Goal: Task Accomplishment & Management: Manage account settings

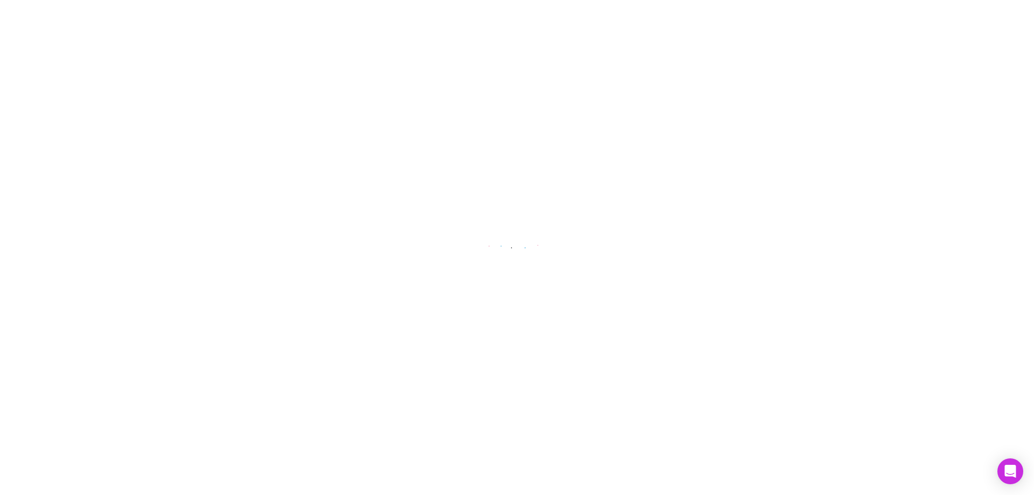
select select "****"
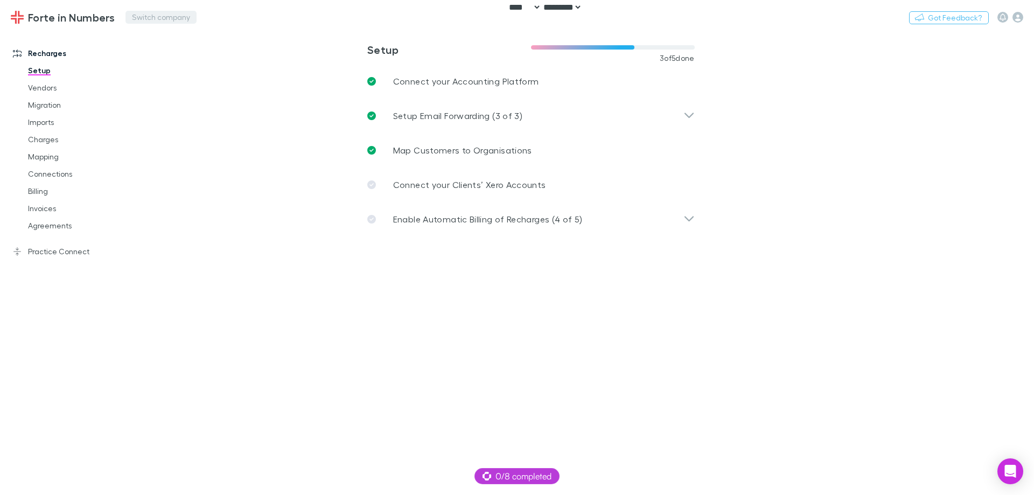
click at [137, 16] on button "Switch company" at bounding box center [160, 17] width 71 height 13
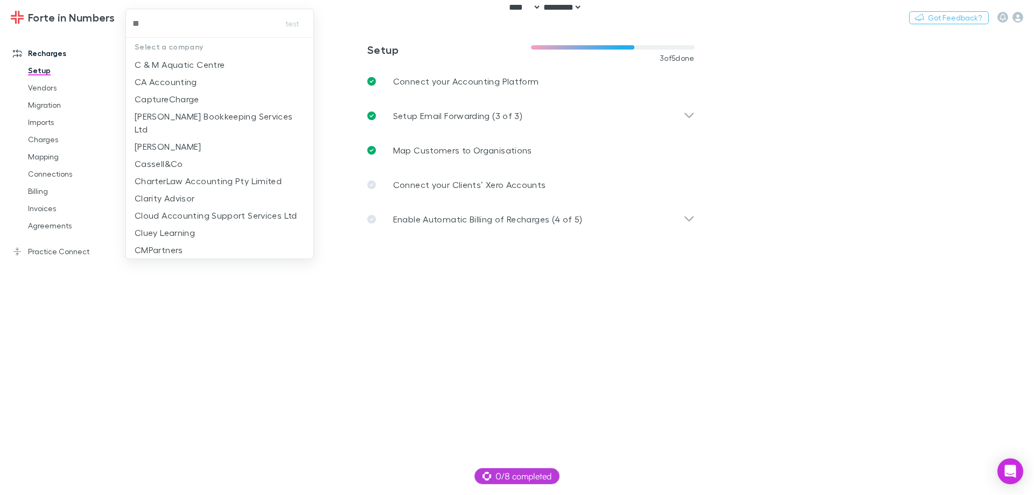
type input "***"
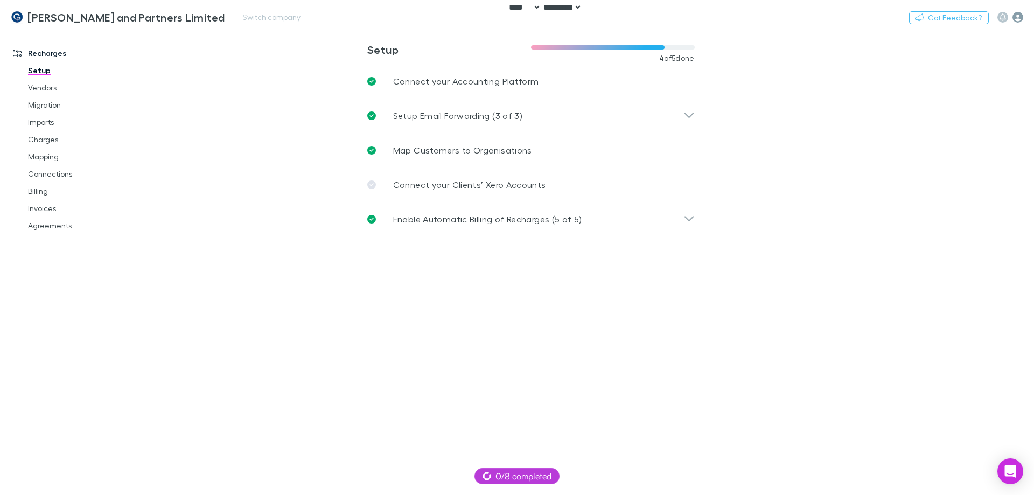
click at [1014, 17] on icon "button" at bounding box center [1018, 17] width 11 height 11
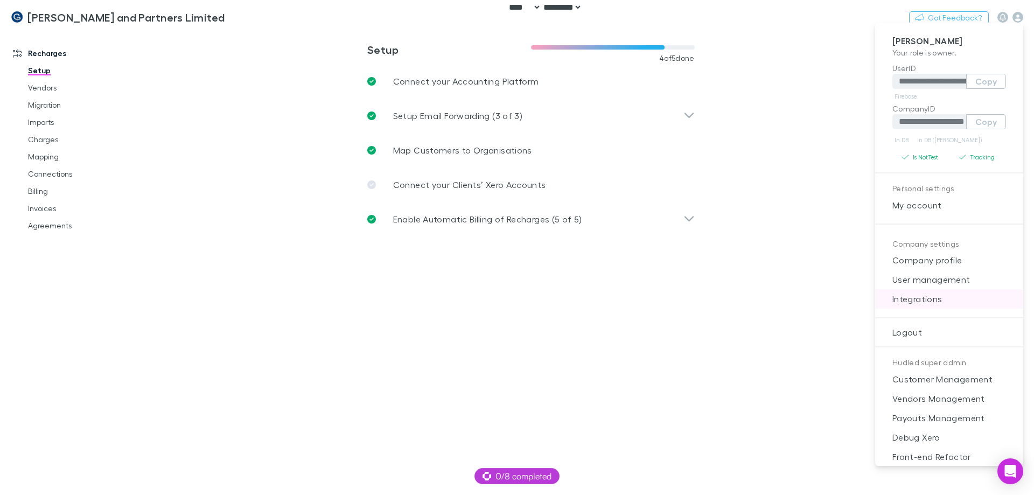
click at [926, 303] on span "Integrations" at bounding box center [949, 298] width 131 height 13
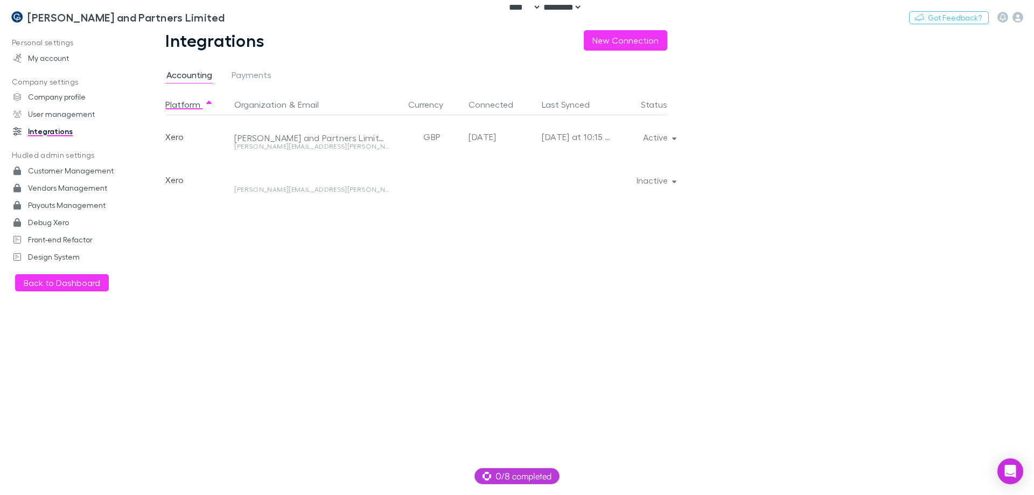
click at [843, 174] on main "Integrations New Connection Accounting Payments Platform Organization & Email C…" at bounding box center [586, 262] width 895 height 465
click at [67, 211] on link "Payouts Management" at bounding box center [73, 205] width 143 height 17
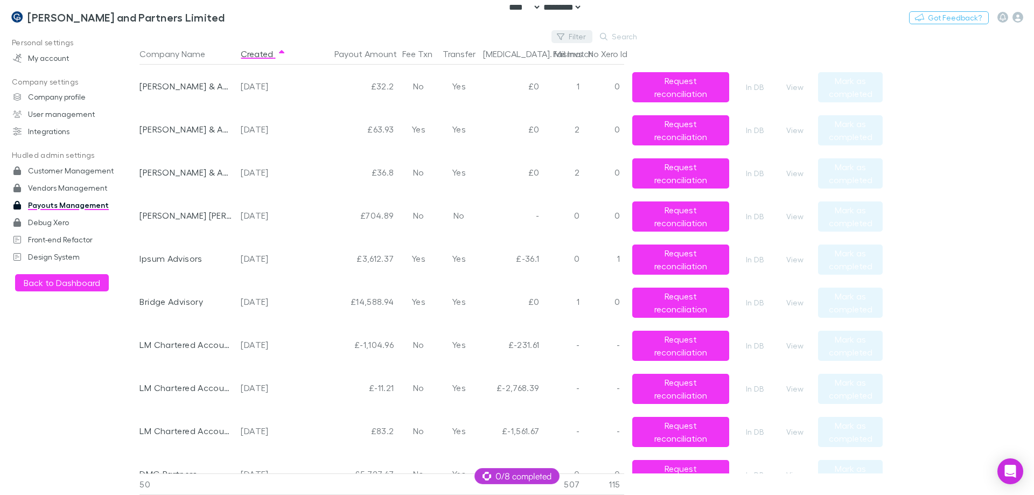
click at [568, 31] on button "Filter" at bounding box center [572, 36] width 41 height 13
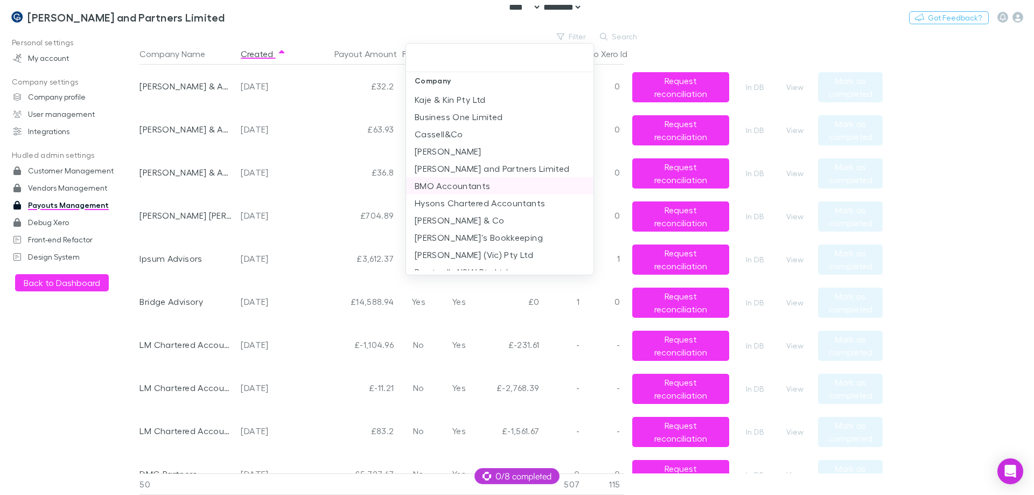
scroll to position [377, 0]
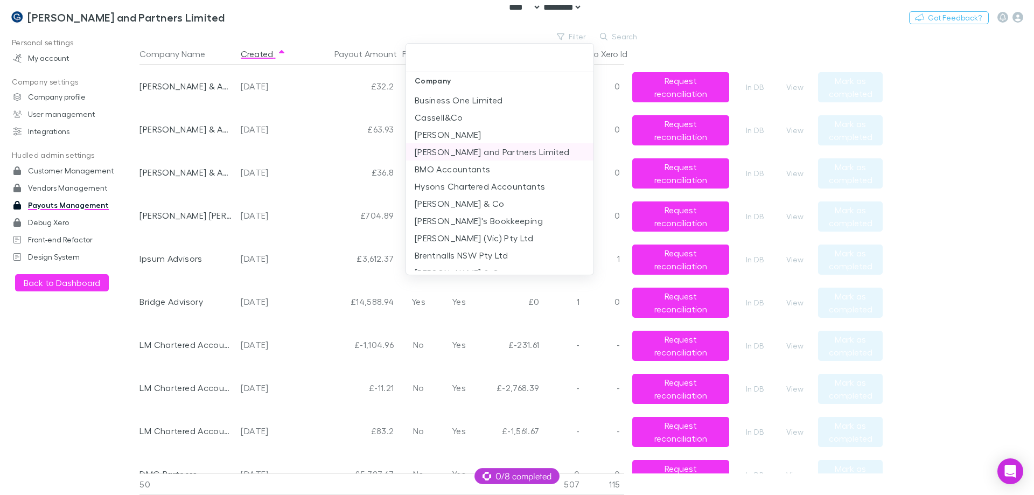
click at [493, 143] on li "Coates and Partners Limited" at bounding box center [499, 151] width 187 height 17
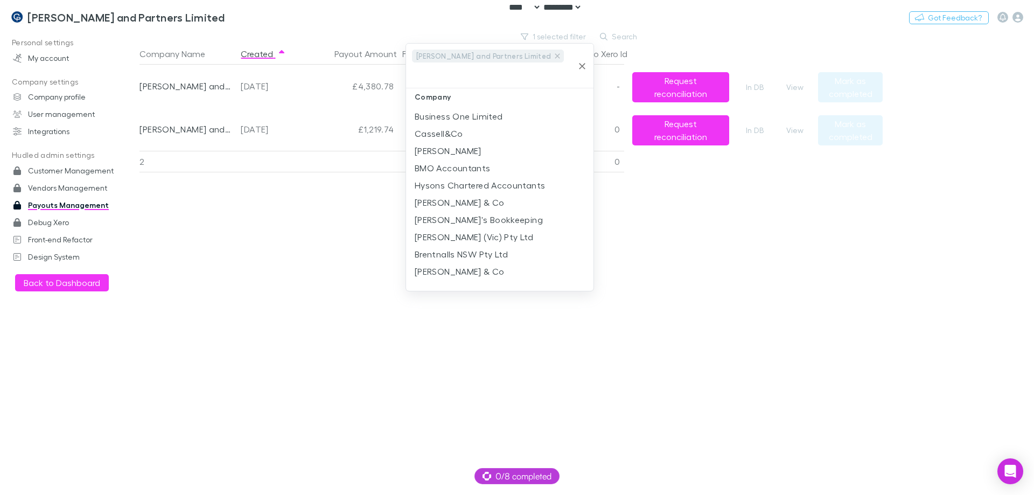
scroll to position [0, 0]
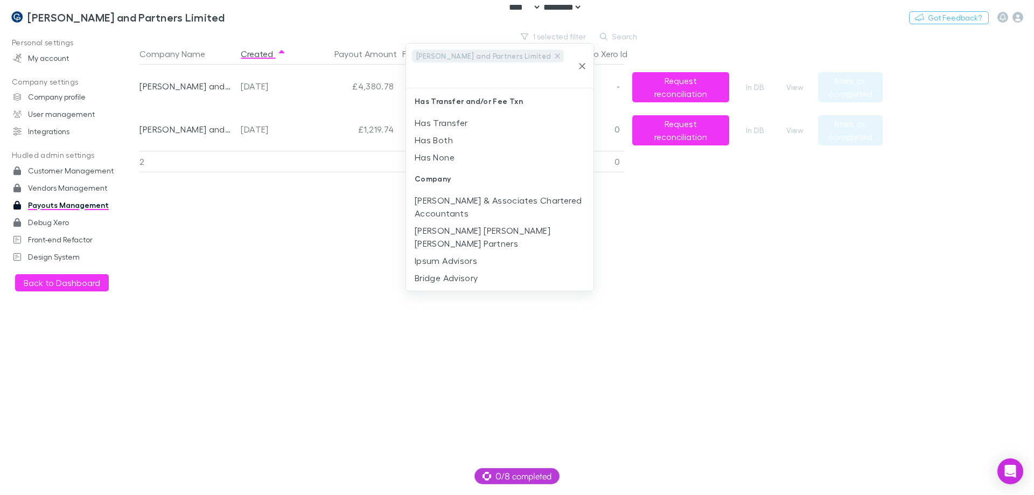
click at [738, 220] on div at bounding box center [517, 247] width 1034 height 495
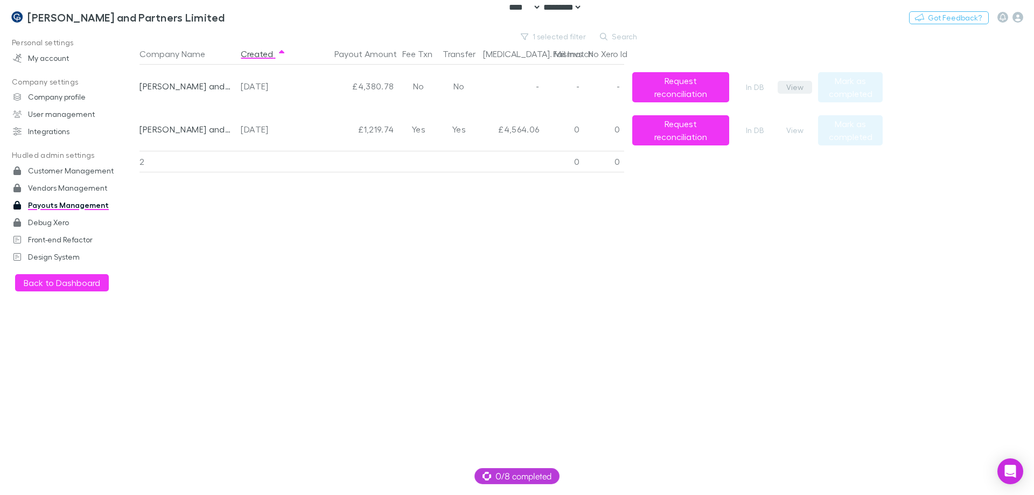
click at [792, 89] on button "View" at bounding box center [795, 87] width 34 height 13
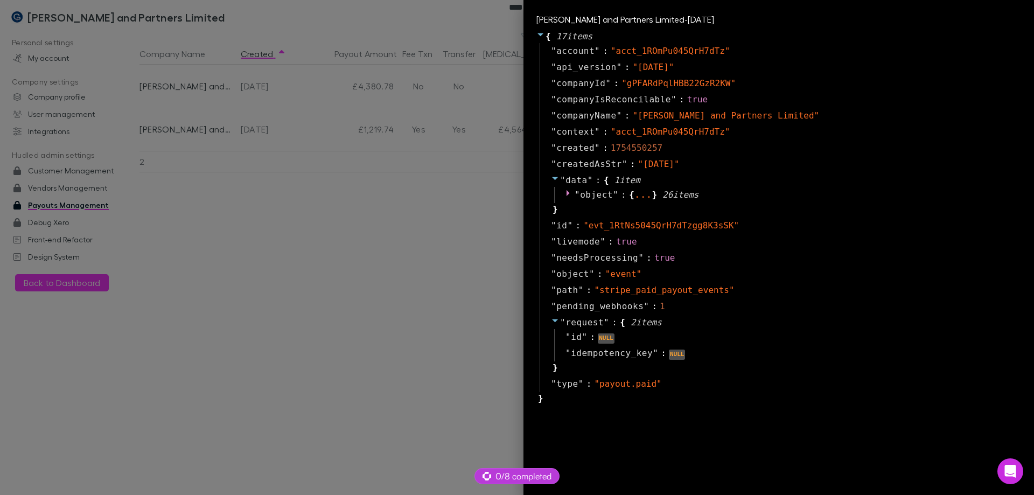
click at [395, 250] on div at bounding box center [517, 247] width 1034 height 495
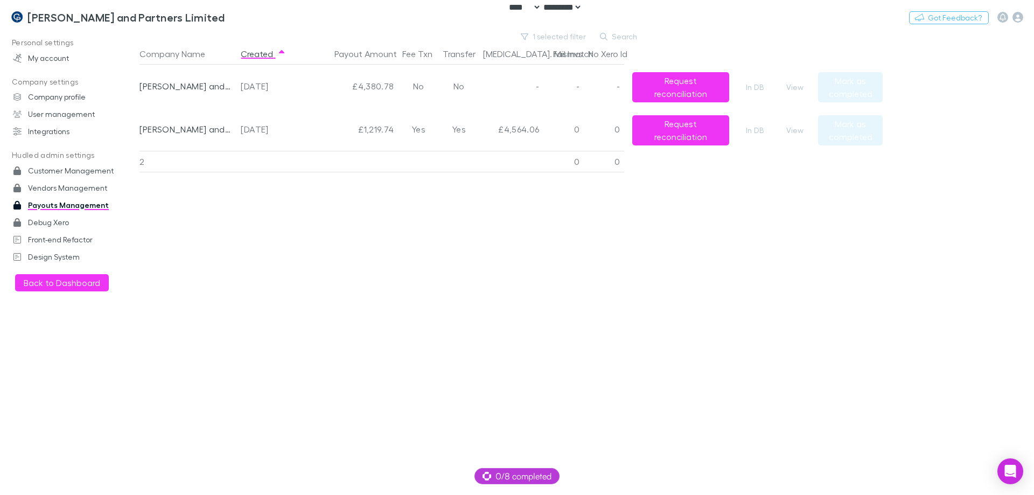
click at [344, 471] on div "Company Name Created Payout Amount Fee Txn Transfer Bal. Mismatch Fail Invs No …" at bounding box center [510, 269] width 743 height 452
click at [355, 225] on div "Company Name Created Payout Amount Fee Txn Transfer Bal. Mismatch Fail Invs No …" at bounding box center [510, 269] width 743 height 452
click at [41, 25] on link "Coates and Partners Limited" at bounding box center [117, 17] width 227 height 26
click at [796, 88] on button "View" at bounding box center [795, 87] width 34 height 13
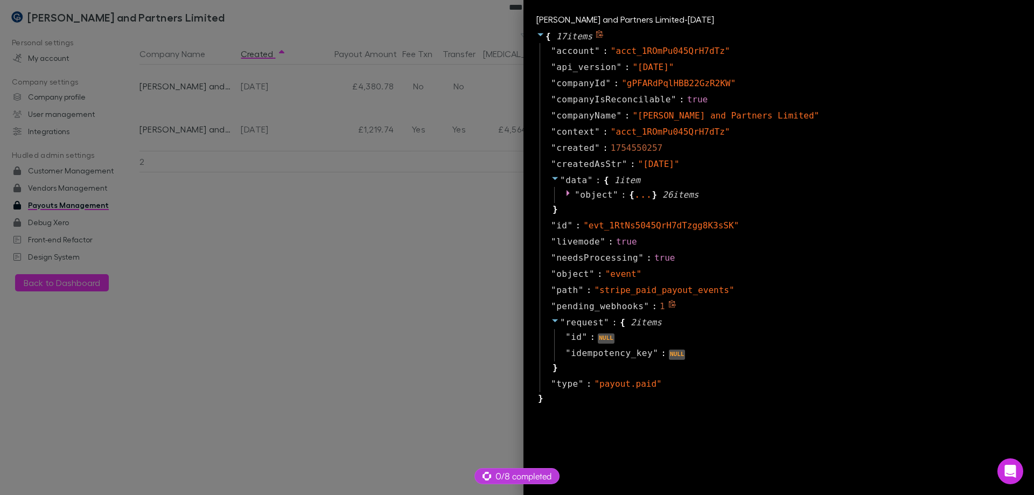
click at [797, 307] on div "" pending_webhooks " : 1" at bounding box center [780, 306] width 481 height 16
click at [755, 468] on div "Coates and Partners Limited - 2025-08-07 { 17 item s " account " : " acct_1ROmP…" at bounding box center [778, 247] width 511 height 495
click at [417, 234] on div at bounding box center [517, 247] width 1034 height 495
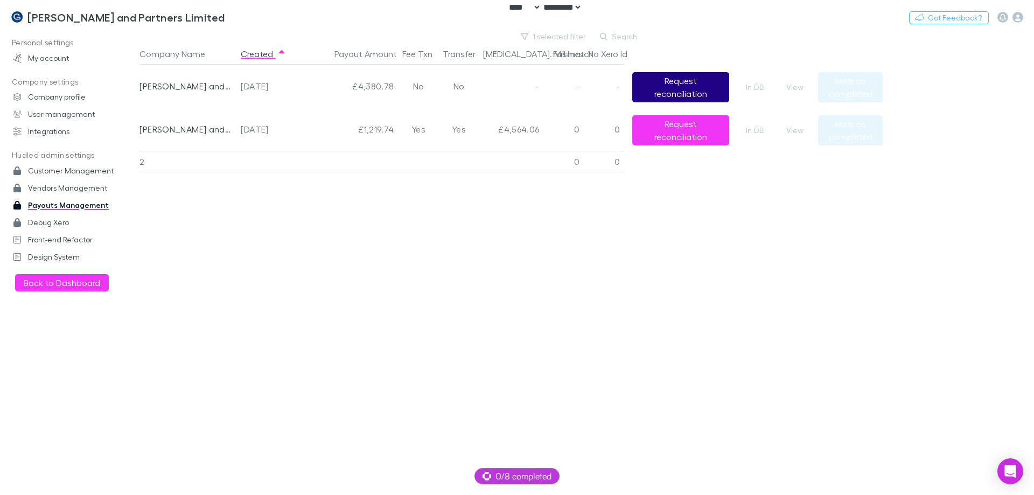
click at [646, 90] on button "Request reconciliation" at bounding box center [680, 87] width 97 height 30
click at [796, 133] on button "View" at bounding box center [795, 130] width 34 height 13
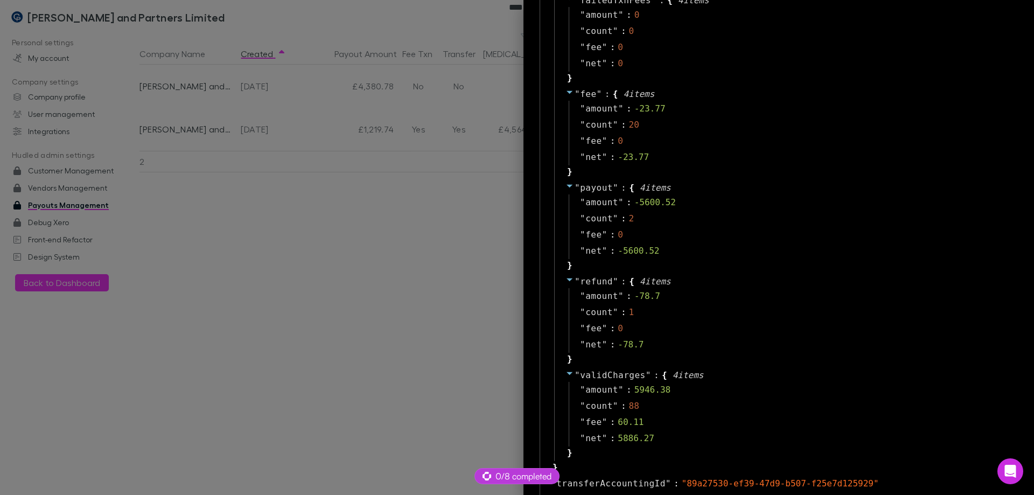
scroll to position [1539, 0]
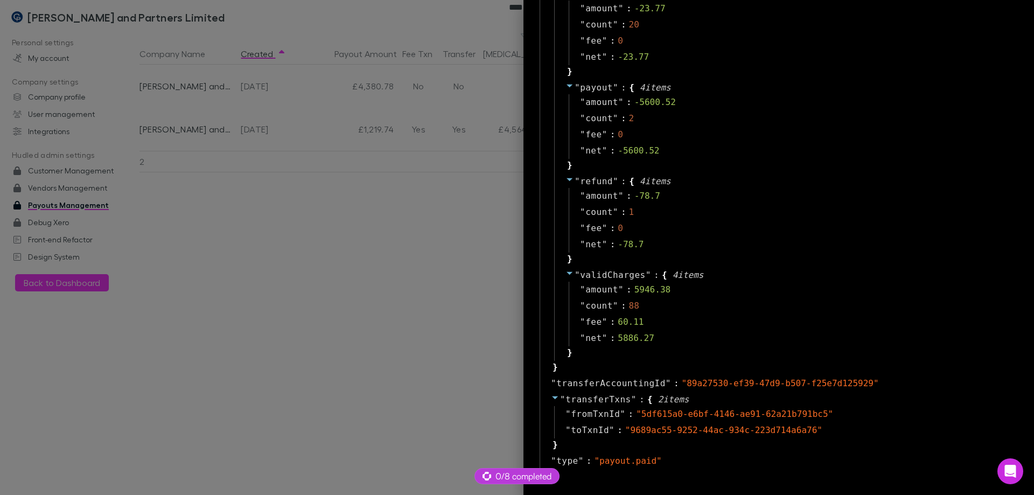
click at [341, 212] on div at bounding box center [517, 247] width 1034 height 495
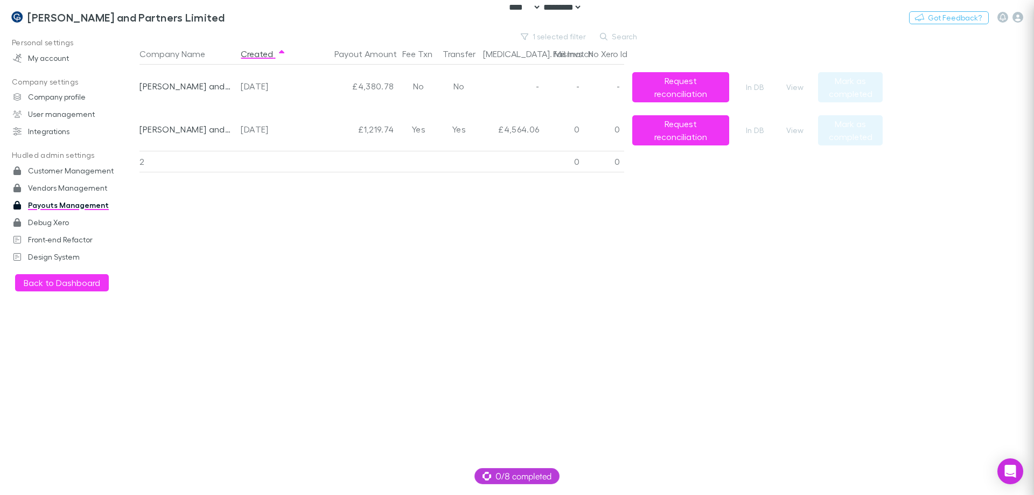
scroll to position [0, 0]
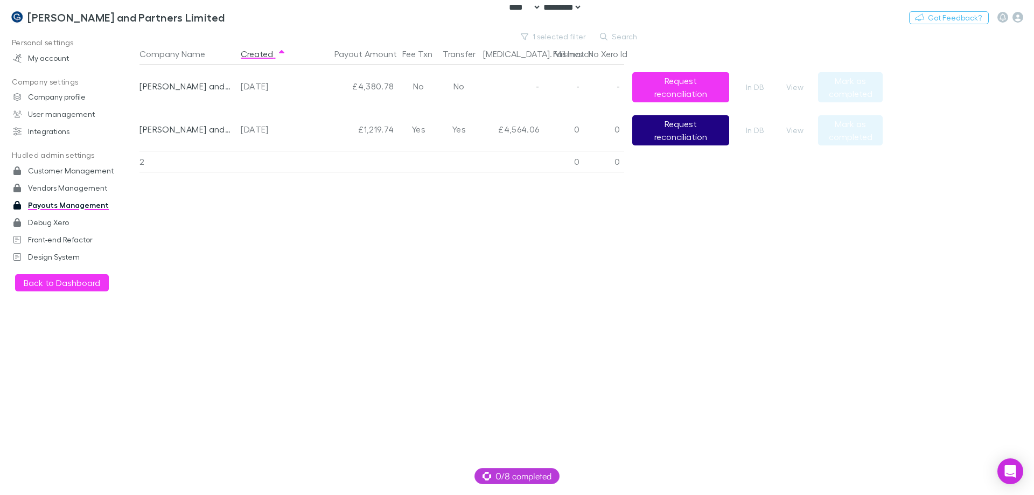
click at [655, 137] on button "Request reconciliation" at bounding box center [680, 130] width 97 height 30
click at [236, 13] on button "Switch company" at bounding box center [271, 17] width 71 height 13
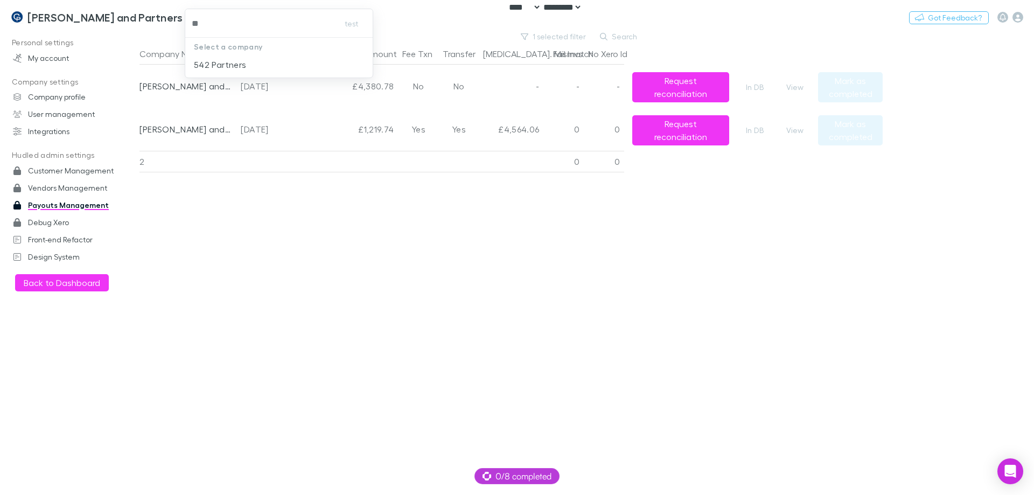
type input "***"
click at [226, 62] on p "542 Partners" at bounding box center [220, 64] width 52 height 13
click at [190, 466] on div "Company Name Created Payout Amount Fee Txn Transfer Bal. Mismatch Fail Invs No …" at bounding box center [510, 269] width 743 height 452
click at [1021, 16] on icon "button" at bounding box center [1018, 17] width 11 height 11
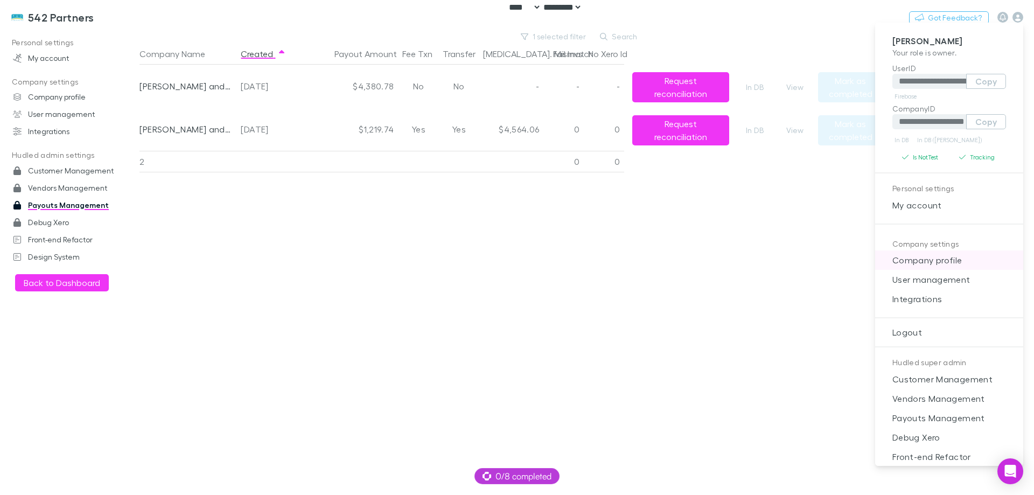
click at [968, 266] on span "Company profile" at bounding box center [949, 260] width 131 height 13
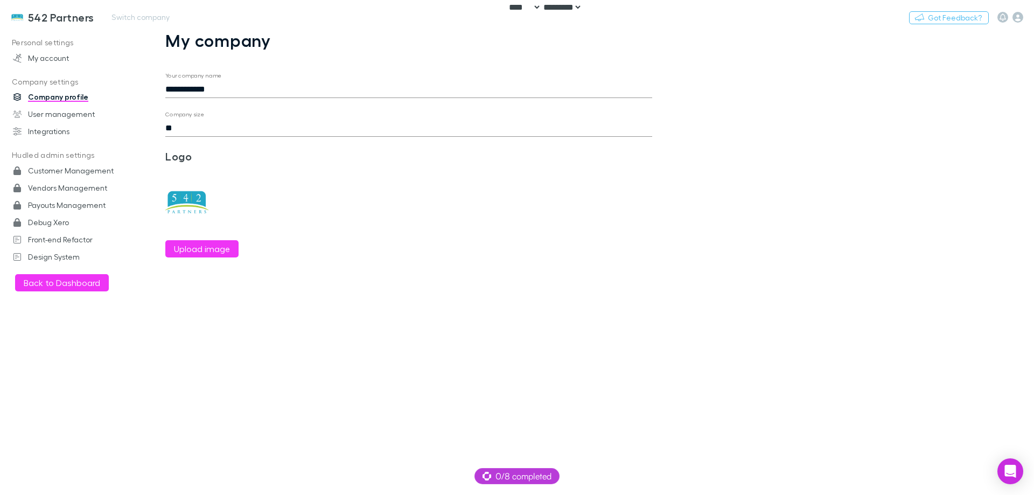
click at [62, 12] on h3 "542 Partners" at bounding box center [61, 17] width 66 height 13
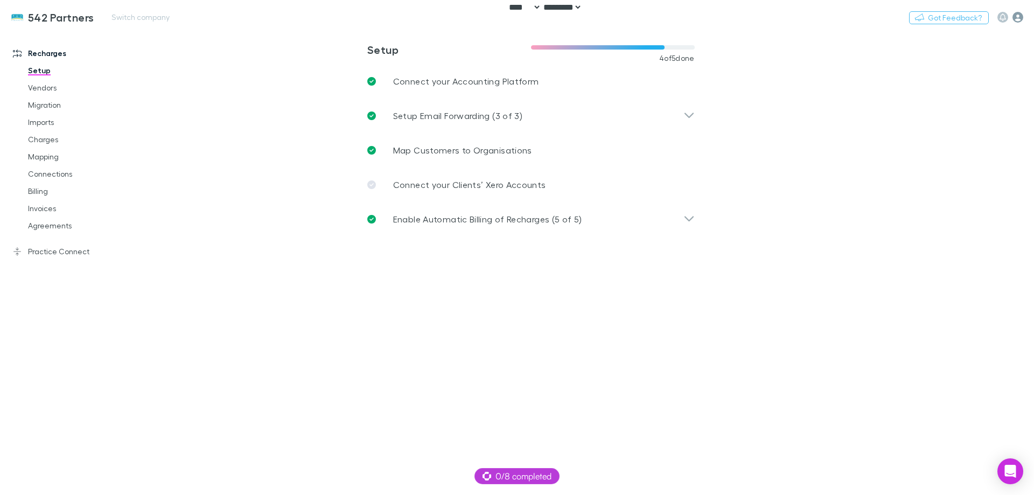
click at [1015, 16] on icon "button" at bounding box center [1018, 17] width 11 height 11
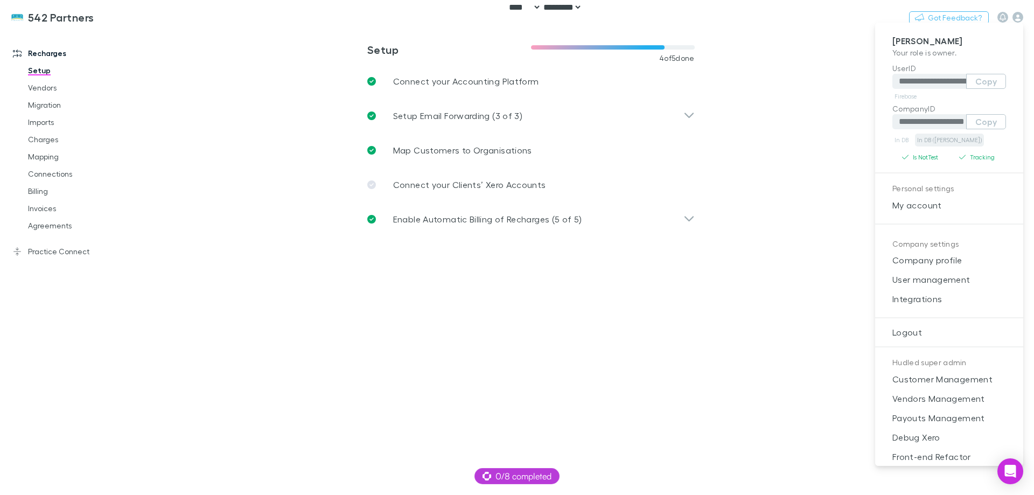
click at [938, 139] on link "In DB (RECH)" at bounding box center [949, 140] width 69 height 13
click at [985, 81] on button "Copy" at bounding box center [986, 81] width 40 height 15
click at [979, 125] on button "Copy" at bounding box center [986, 121] width 40 height 15
click at [73, 250] on div at bounding box center [517, 247] width 1034 height 495
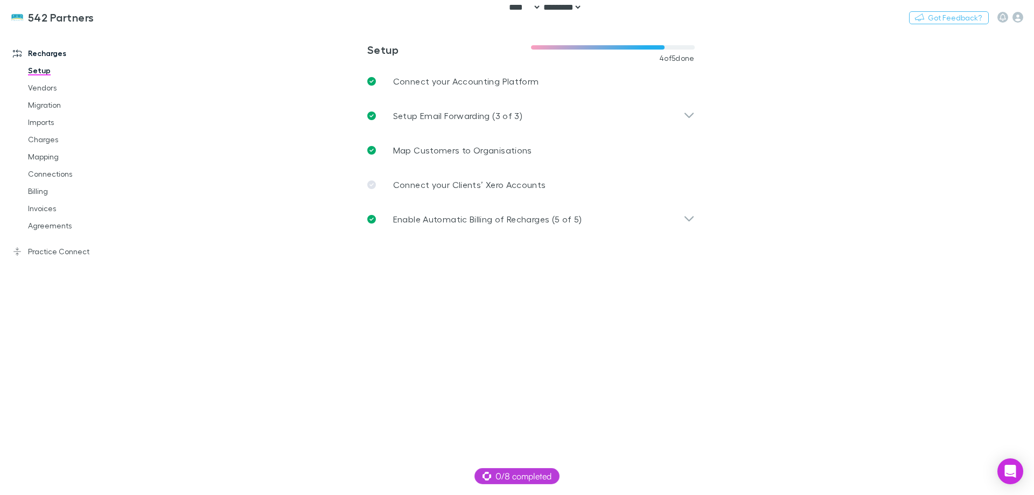
click at [59, 227] on div "**********" at bounding box center [517, 247] width 1034 height 495
click at [54, 227] on link "Agreements" at bounding box center [81, 225] width 128 height 17
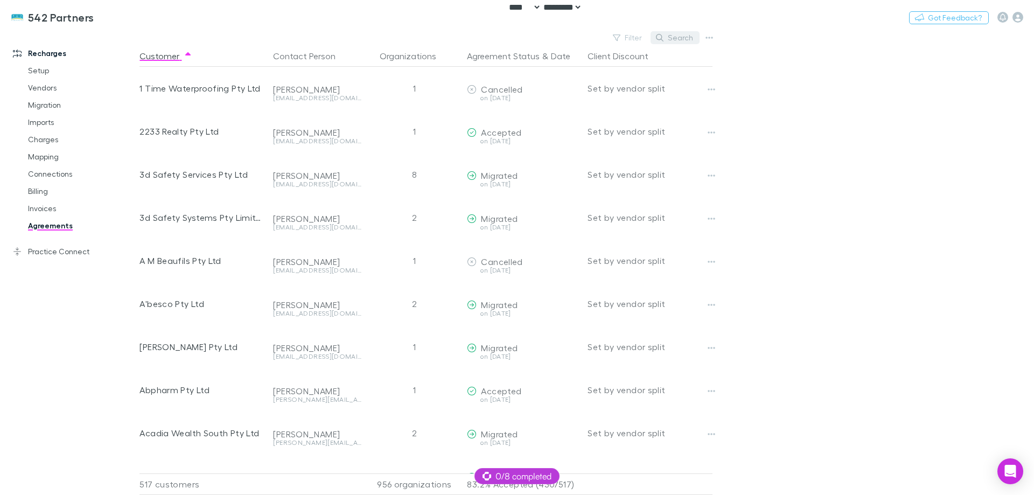
click at [679, 40] on button "Search" at bounding box center [675, 37] width 49 height 13
paste input "**********"
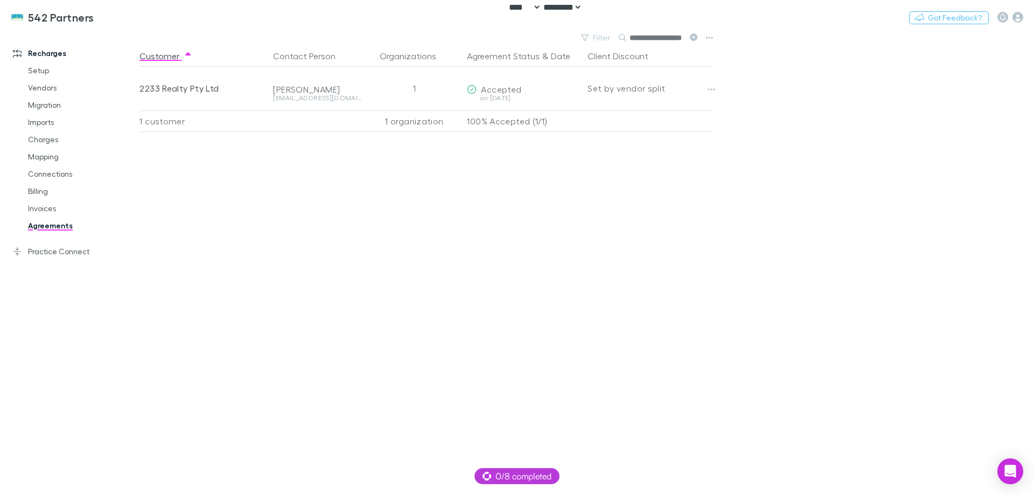
scroll to position [0, 8]
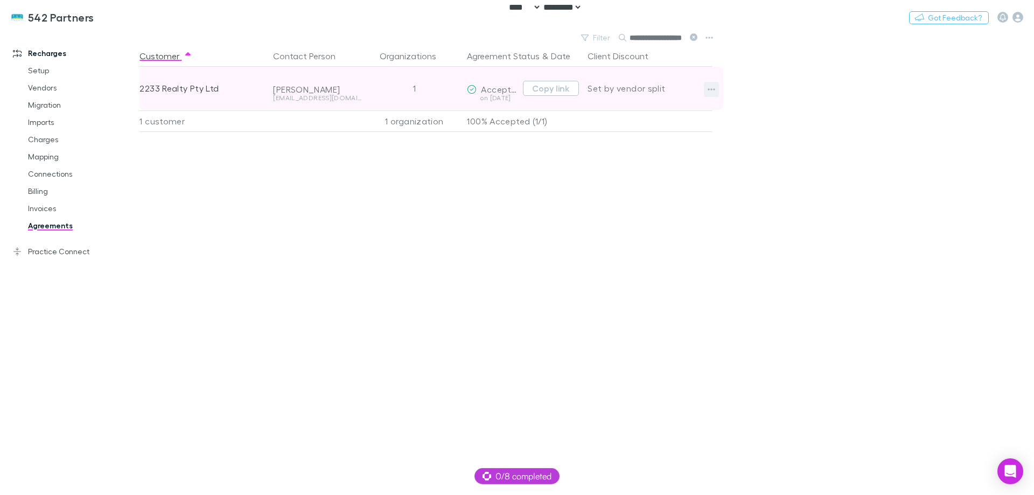
type input "**********"
click at [710, 85] on icon "button" at bounding box center [712, 89] width 8 height 9
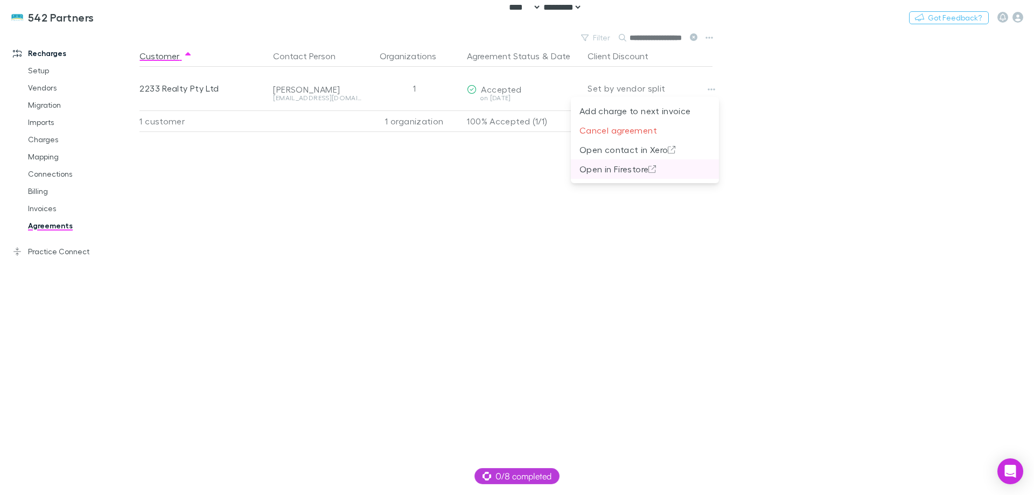
click at [634, 171] on p "Open in Firestore" at bounding box center [645, 169] width 131 height 13
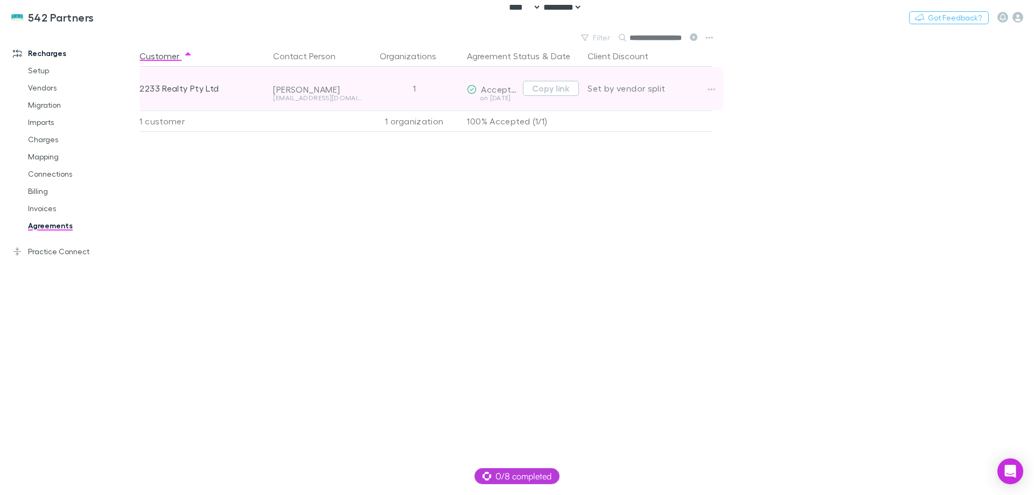
click at [186, 87] on div "2233 Realty Pty Ltd" at bounding box center [201, 88] width 125 height 43
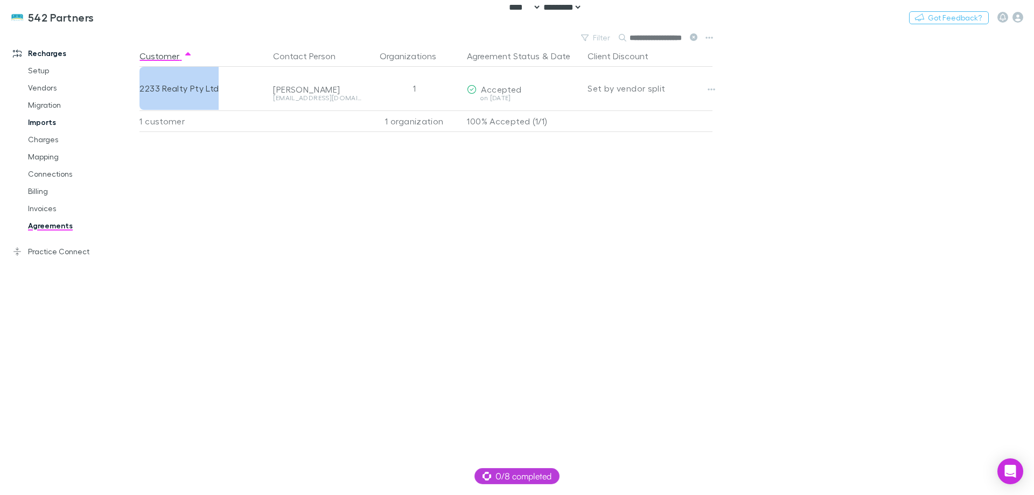
copy div "2233 Realty Pty Ltd"
click at [57, 160] on link "Mapping" at bounding box center [81, 156] width 128 height 17
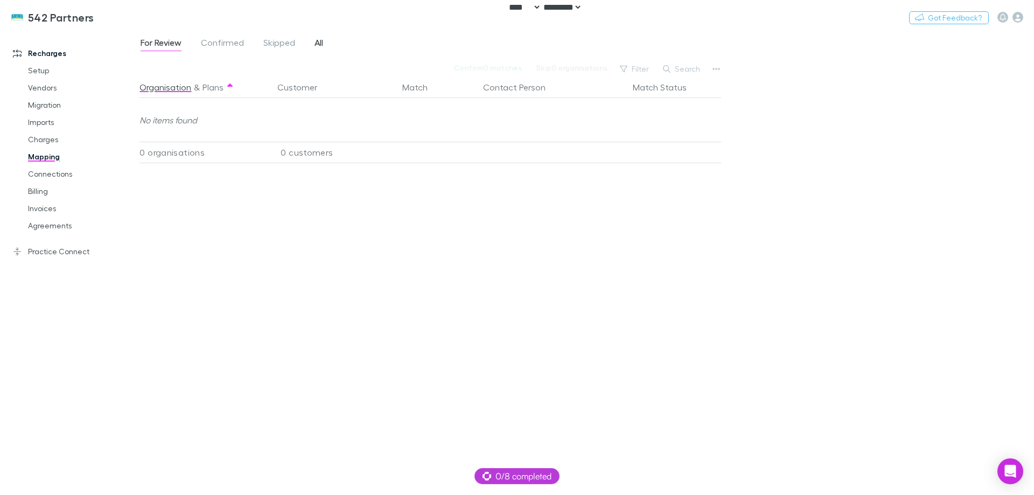
click at [321, 46] on span "All" at bounding box center [319, 44] width 9 height 14
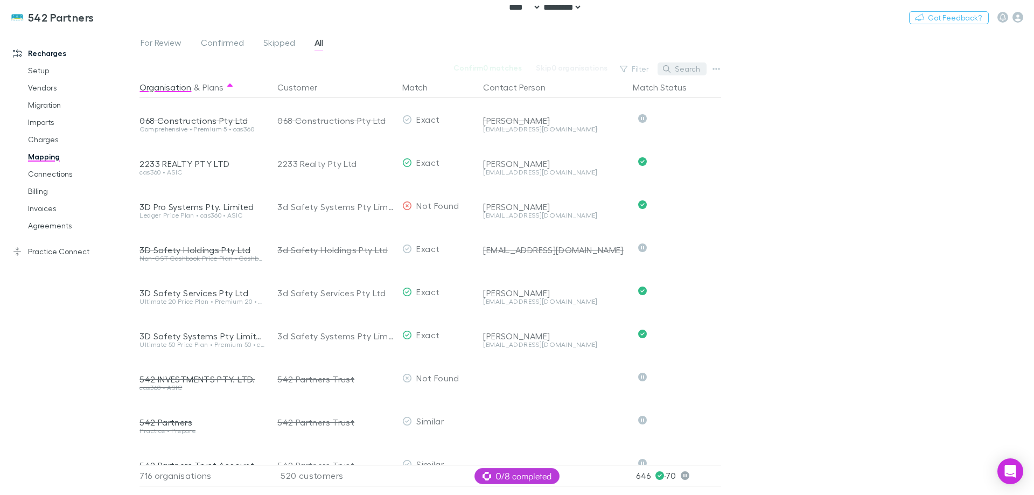
click at [682, 68] on button "Search" at bounding box center [682, 68] width 49 height 13
paste input "**********"
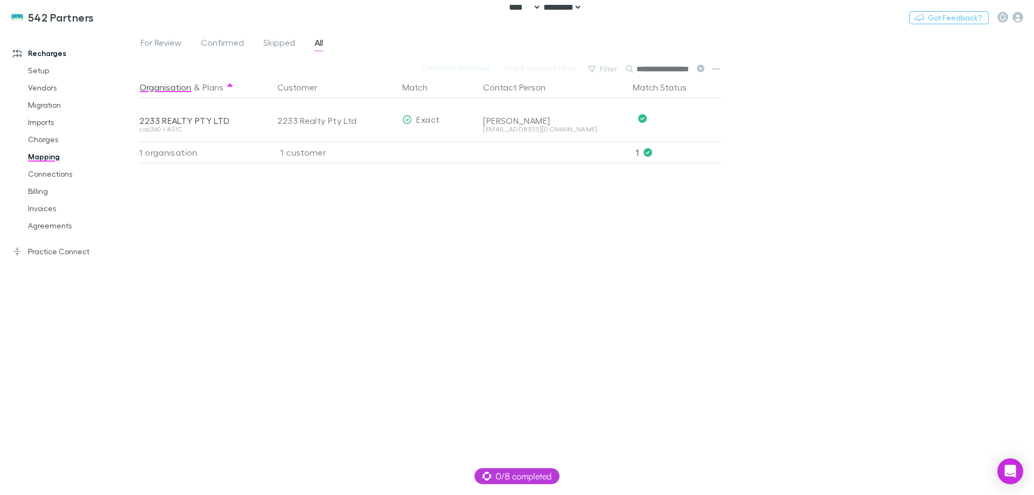
scroll to position [0, 8]
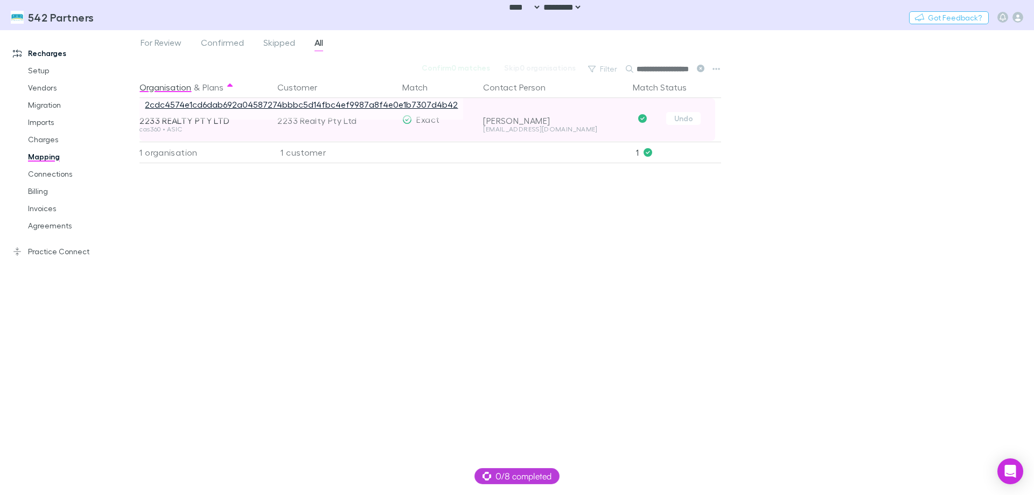
type input "**********"
click at [208, 105] on link "2cdc4574e1cd6dab692a04587274bbbc5d14fbc4ef9987a8f4e0e1b7307d4b42" at bounding box center [301, 104] width 313 height 10
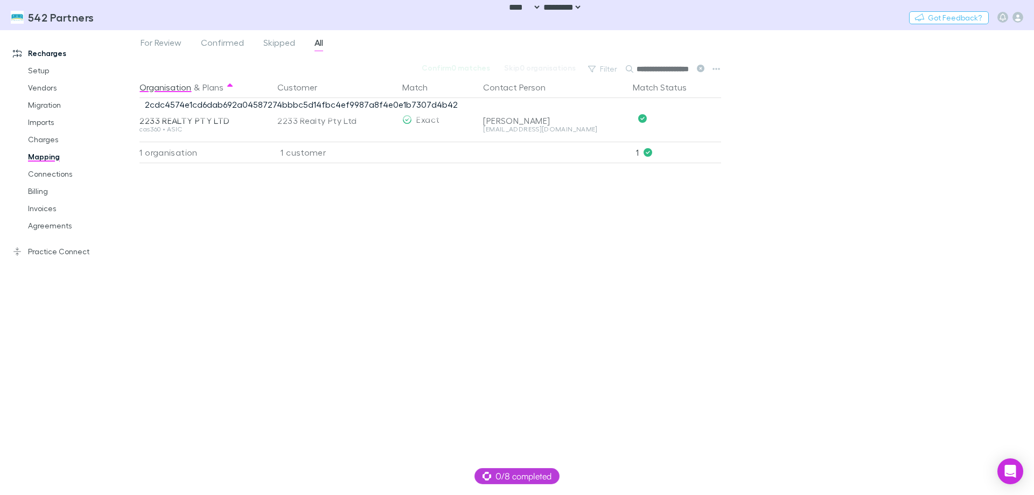
click at [190, 245] on div "Organisation & Plans Customer Match Contact Person Match Status 2233 REALTY PTY…" at bounding box center [431, 281] width 584 height 410
click at [51, 225] on link "Agreements" at bounding box center [81, 225] width 128 height 17
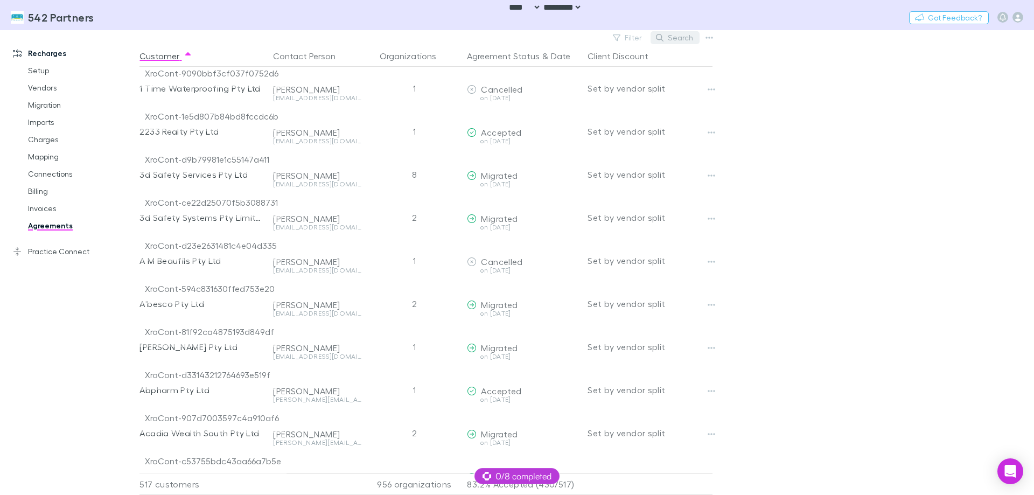
click at [677, 33] on button "Search" at bounding box center [675, 37] width 49 height 13
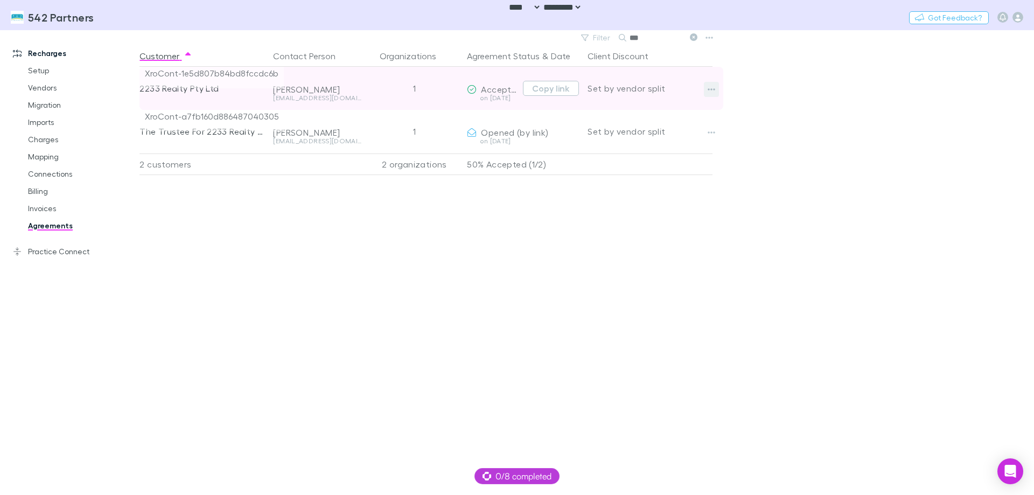
type input "***"
click at [715, 88] on icon "button" at bounding box center [712, 89] width 8 height 9
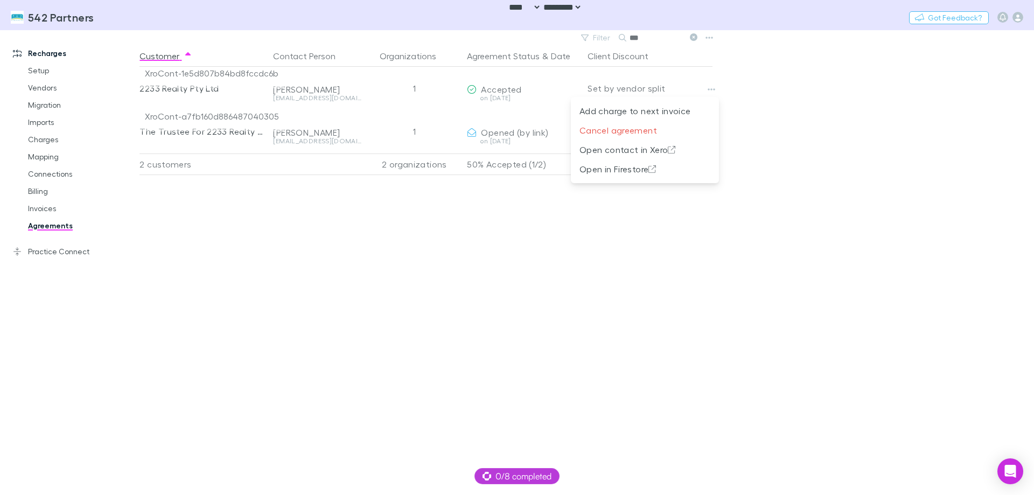
click at [858, 174] on div at bounding box center [517, 247] width 1034 height 495
click at [692, 37] on icon at bounding box center [694, 37] width 8 height 8
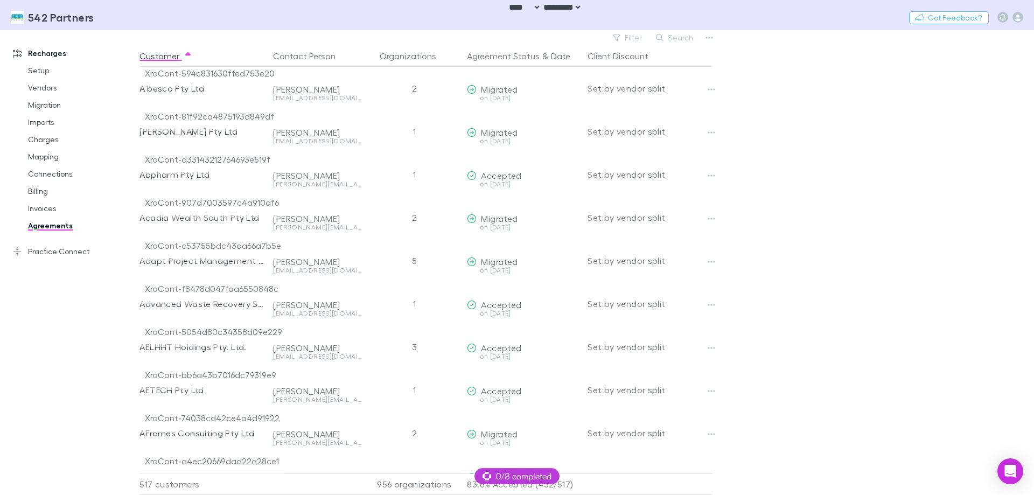
scroll to position [539, 0]
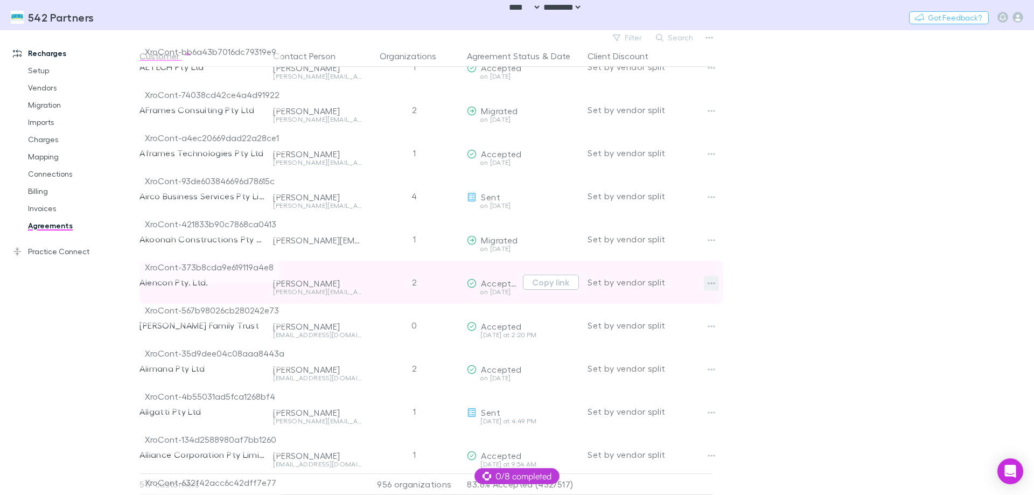
click at [711, 283] on icon "button" at bounding box center [712, 283] width 8 height 2
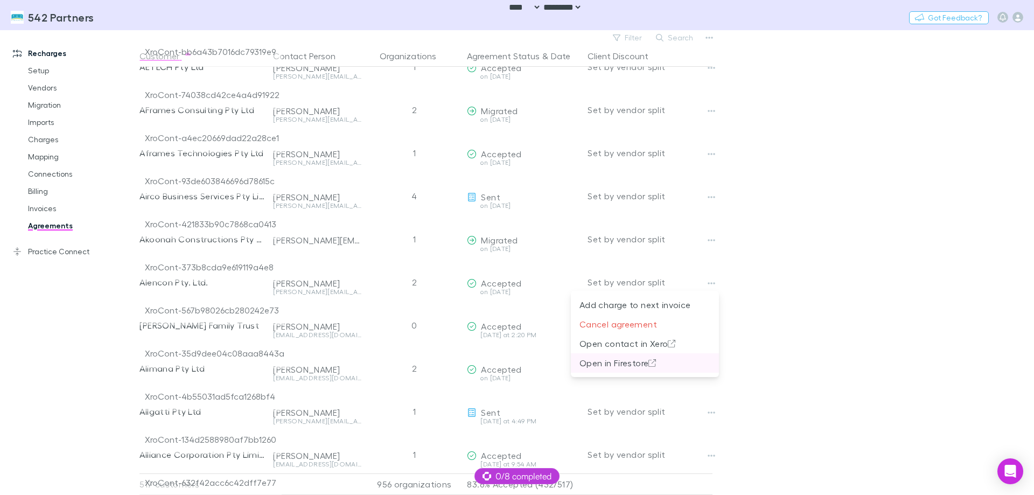
click at [639, 364] on p "Open in Firestore" at bounding box center [645, 363] width 131 height 13
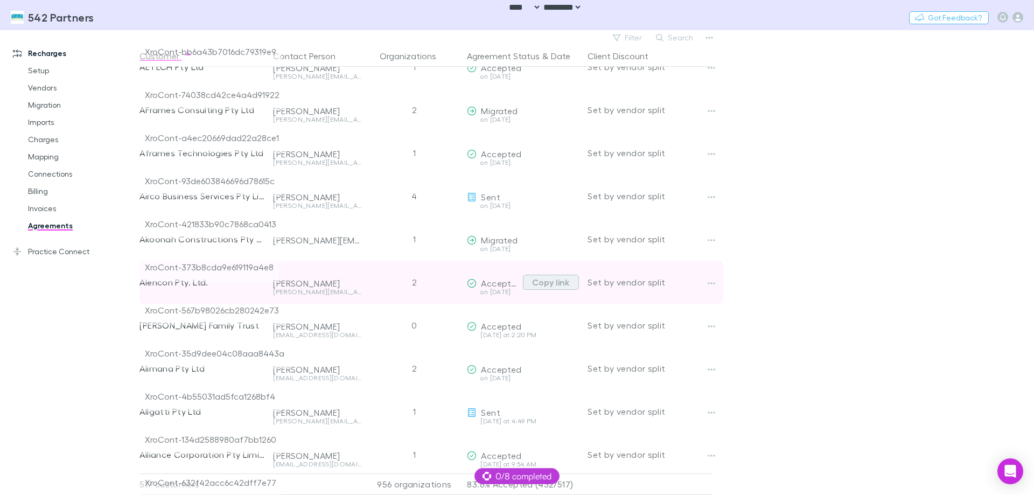
click at [542, 281] on button "Copy link" at bounding box center [551, 282] width 56 height 15
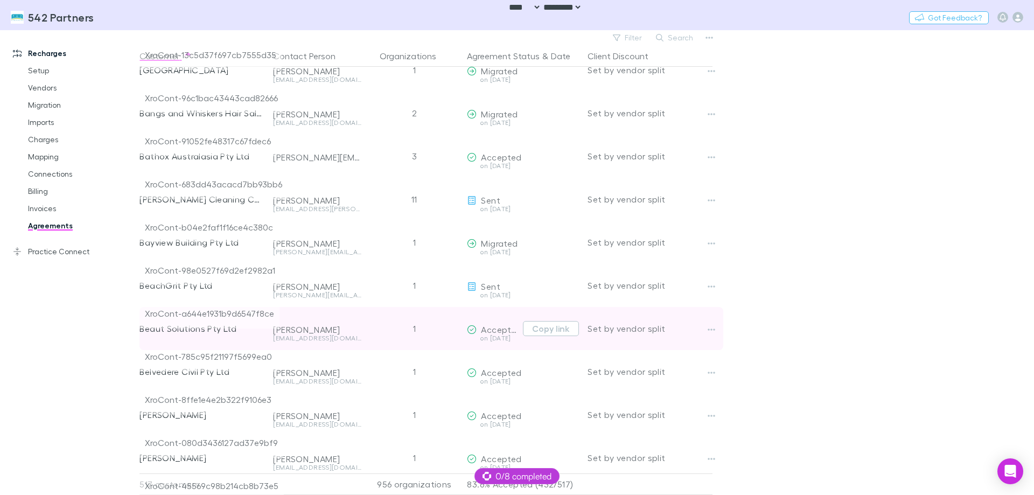
scroll to position [2424, 0]
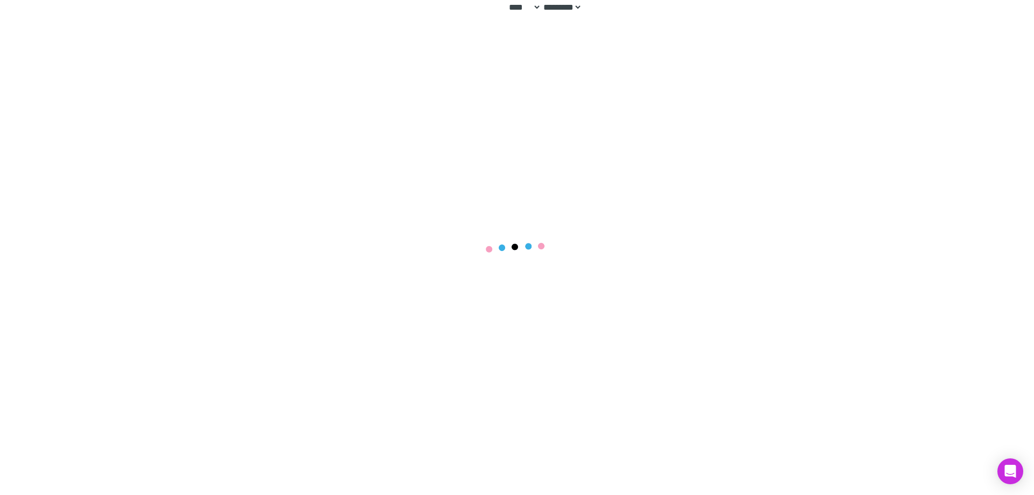
select select "****"
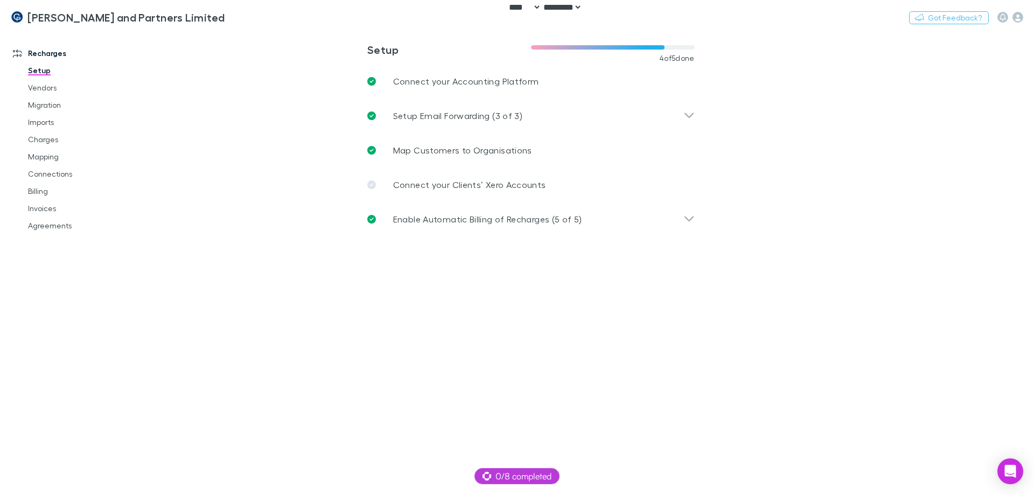
drag, startPoint x: 258, startPoint y: 128, endPoint x: 358, endPoint y: 73, distance: 113.5
click at [257, 128] on main "**********" at bounding box center [586, 262] width 895 height 465
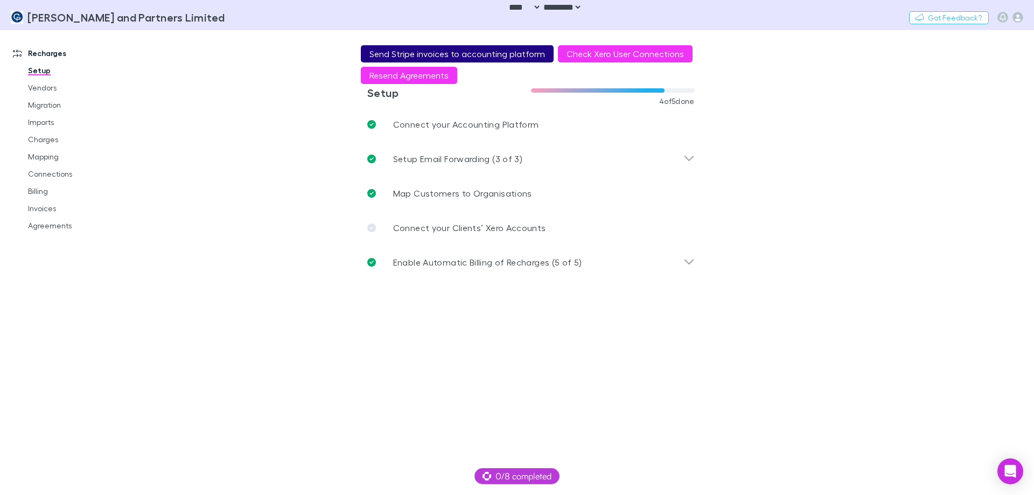
click at [433, 51] on button "Send Stripe invoices to accounting platform" at bounding box center [457, 53] width 193 height 17
click at [509, 55] on button "Send Stripe invoices to accounting platform" at bounding box center [457, 53] width 193 height 17
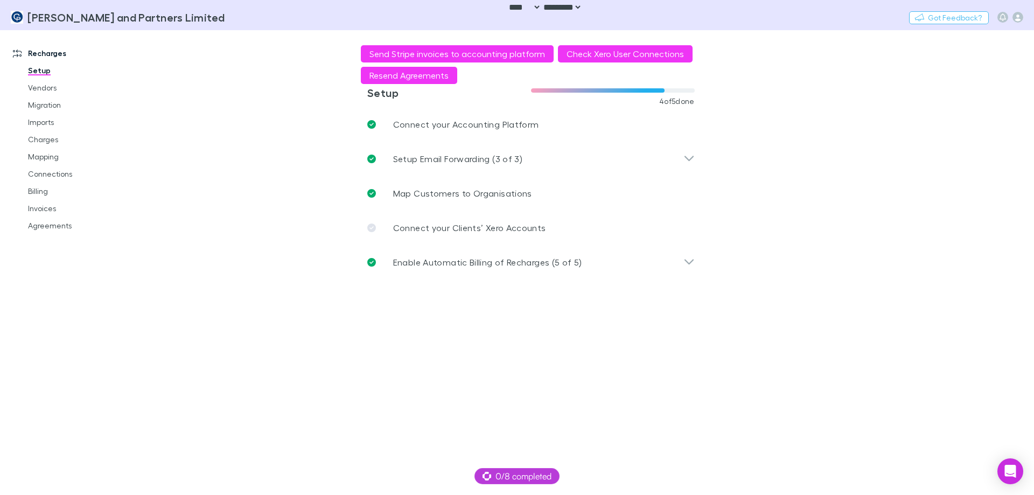
click at [196, 188] on main "**********" at bounding box center [586, 262] width 895 height 465
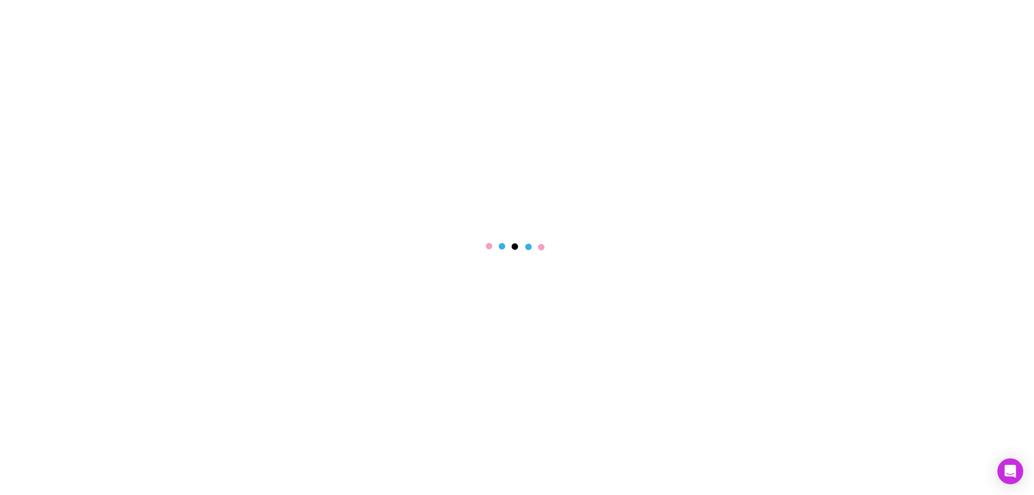
select select "****"
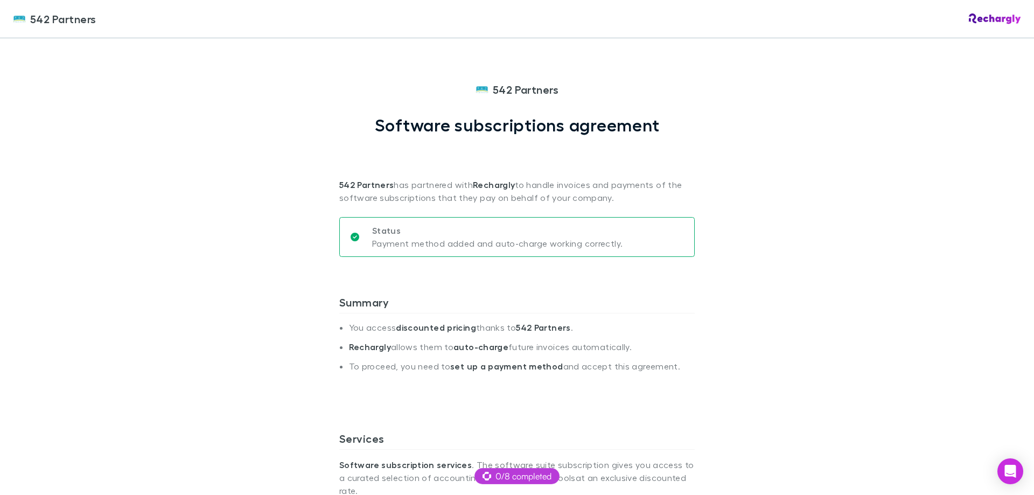
click at [430, 199] on p "542 Partners has partnered with Rechargly to handle invoices and payments of th…" at bounding box center [516, 169] width 355 height 69
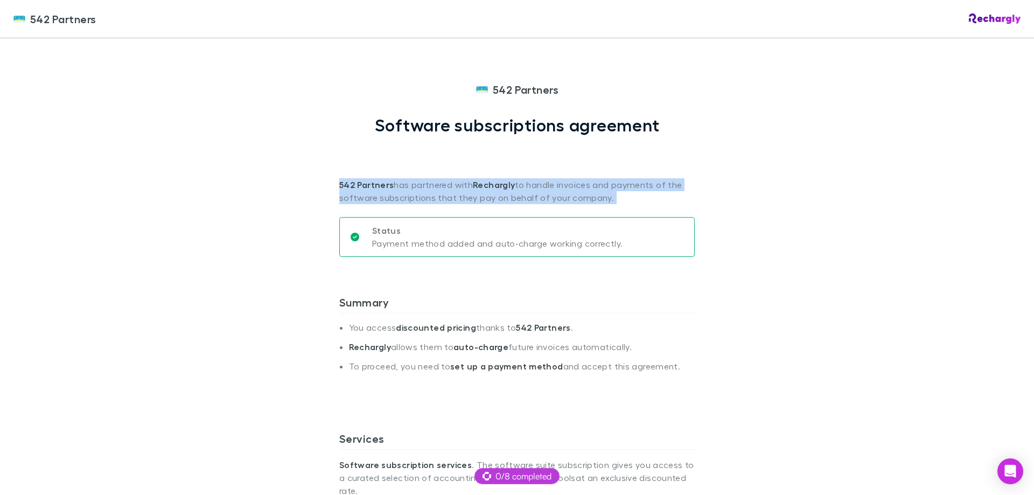
click at [430, 199] on p "542 Partners has partnered with Rechargly to handle invoices and payments of th…" at bounding box center [516, 169] width 355 height 69
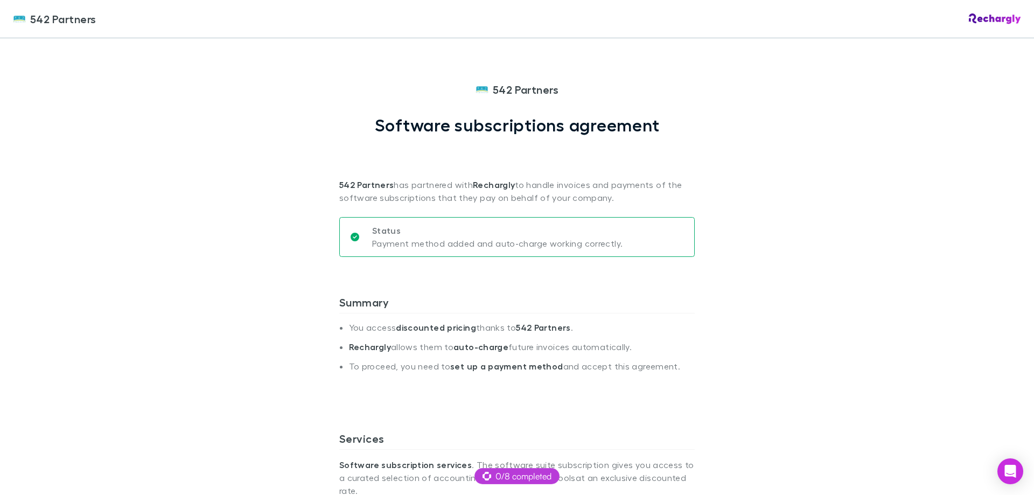
click at [783, 196] on div "542 Partners 542 Partners Software subscriptions agreement 542 Partners has par…" at bounding box center [517, 247] width 1034 height 495
click at [745, 241] on div "542 Partners 542 Partners Software subscriptions agreement 542 Partners has par…" at bounding box center [517, 247] width 1034 height 495
click at [755, 264] on div "542 Partners 542 Partners Software subscriptions agreement 542 Partners has par…" at bounding box center [517, 247] width 1034 height 495
click at [678, 245] on div "Status Payment method added and auto-charge working correctly." at bounding box center [516, 237] width 355 height 40
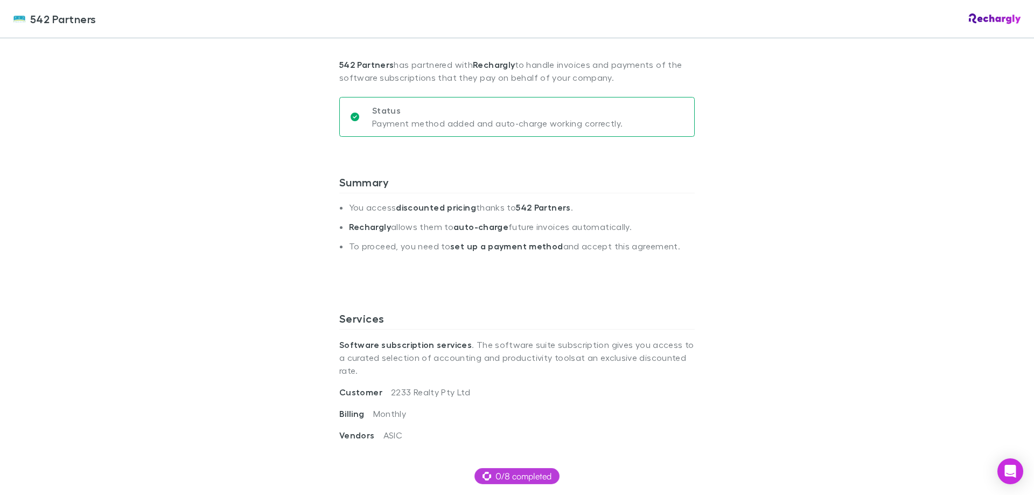
scroll to position [162, 0]
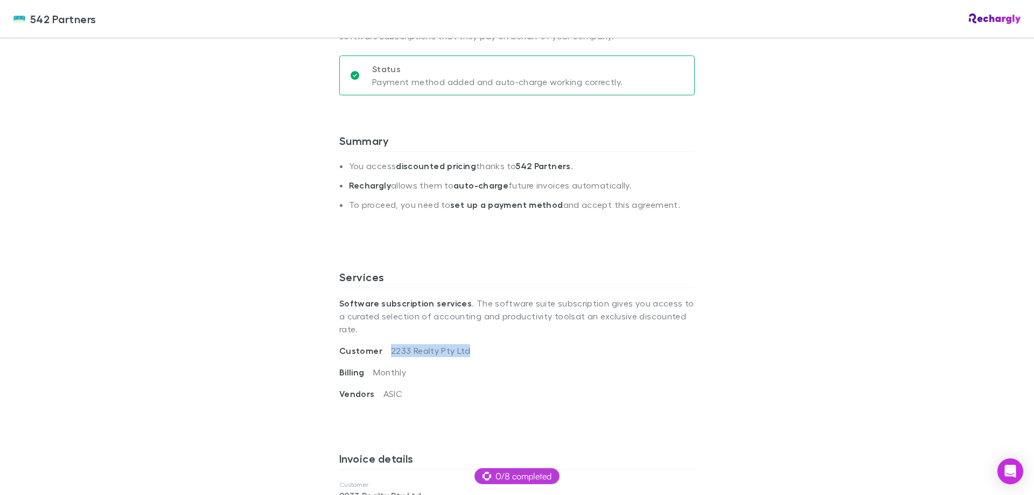
drag, startPoint x: 460, startPoint y: 338, endPoint x: 386, endPoint y: 340, distance: 74.4
click at [391, 345] on span "2233 Realty Pty Ltd" at bounding box center [430, 350] width 79 height 10
copy span "2233 Realty Pty Ltd"
click at [859, 257] on div "542 Partners 542 Partners Software subscriptions agreement 542 Partners has par…" at bounding box center [517, 247] width 1034 height 495
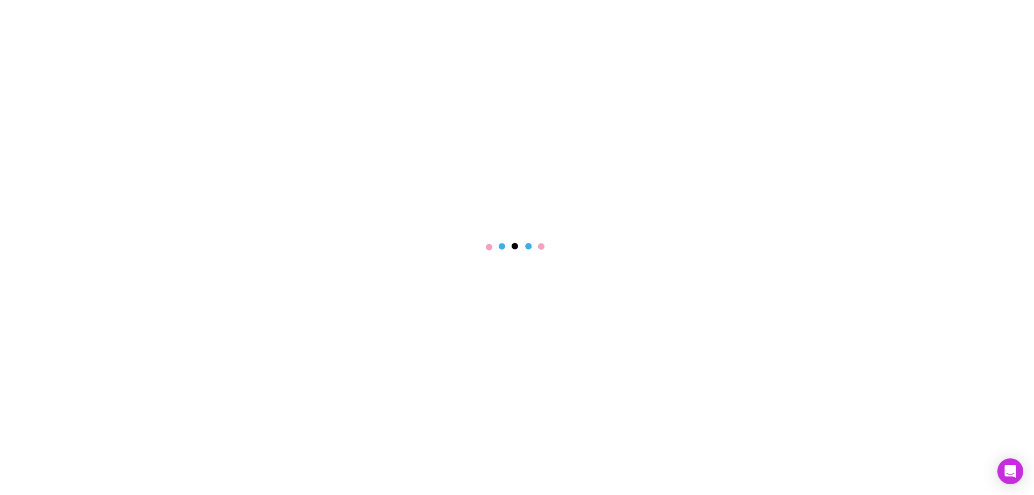
select select "****"
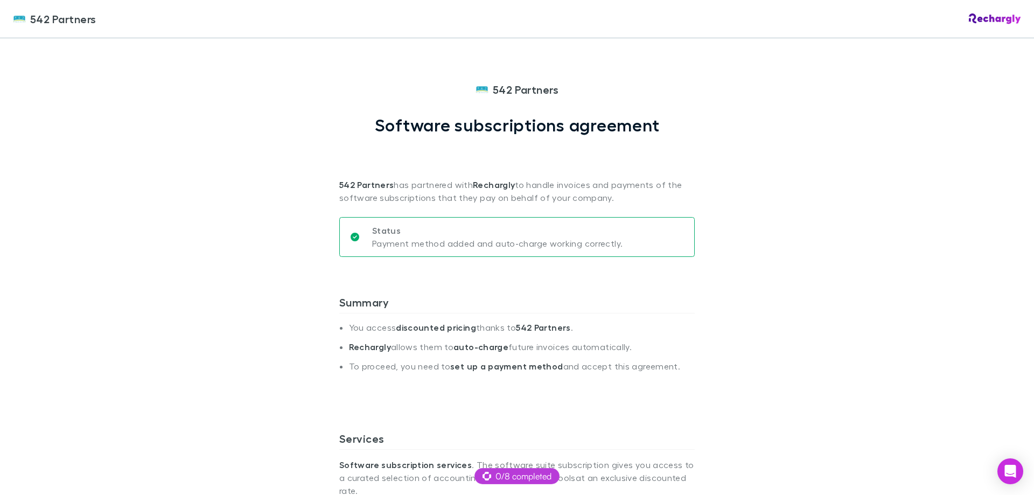
drag, startPoint x: 0, startPoint y: 228, endPoint x: 35, endPoint y: 227, distance: 35.0
click at [0, 228] on div "542 Partners 542 Partners Software subscriptions agreement 542 Partners has par…" at bounding box center [517, 247] width 1034 height 495
click at [903, 246] on div "542 Partners 542 Partners Software subscriptions agreement 542 Partners has par…" at bounding box center [517, 247] width 1034 height 495
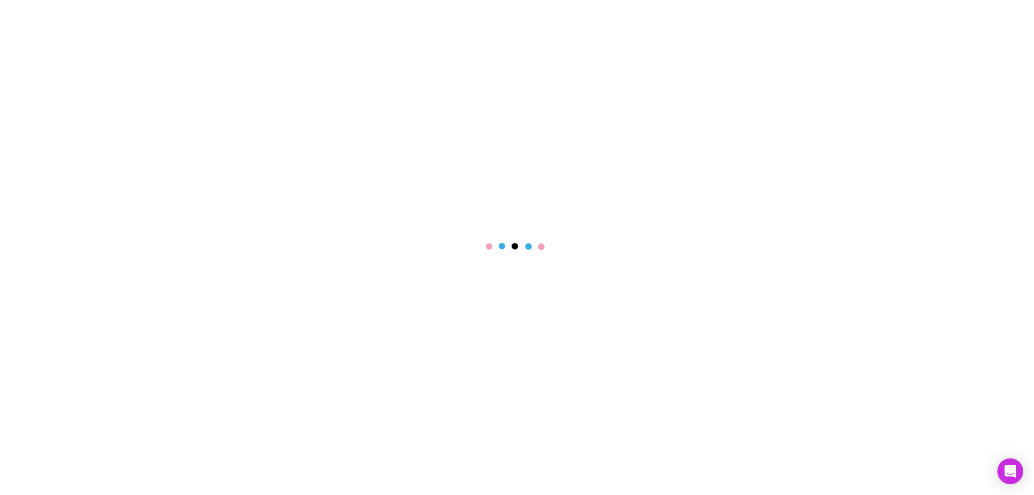
select select "****"
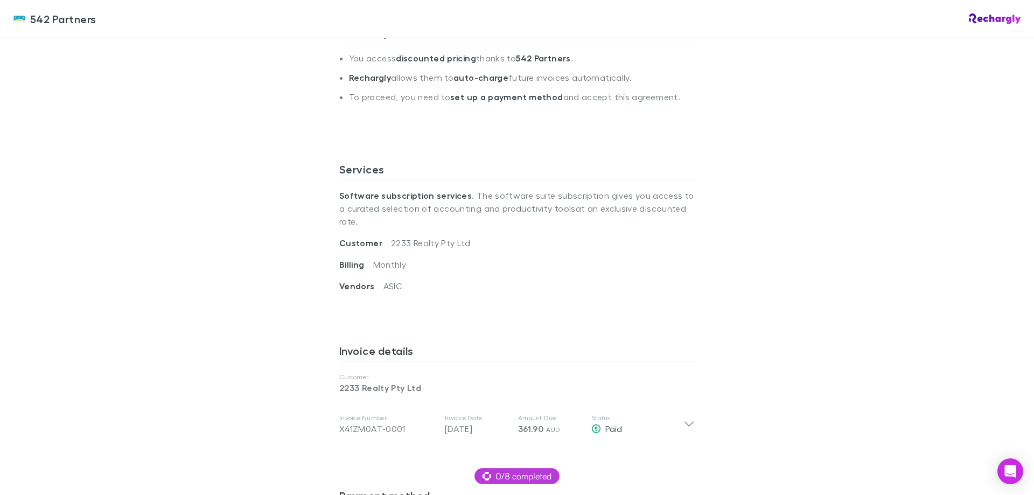
scroll to position [539, 0]
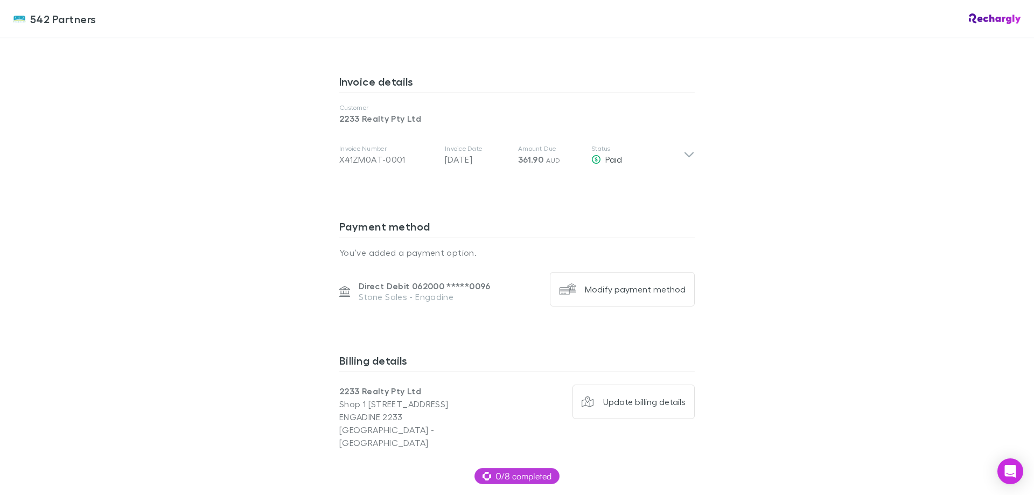
click at [777, 302] on div "542 Partners 542 Partners Software subscriptions agreement 542 Partners has par…" at bounding box center [517, 247] width 1034 height 495
click at [816, 201] on div "542 Partners 542 Partners Software subscriptions agreement 542 Partners has par…" at bounding box center [517, 247] width 1034 height 495
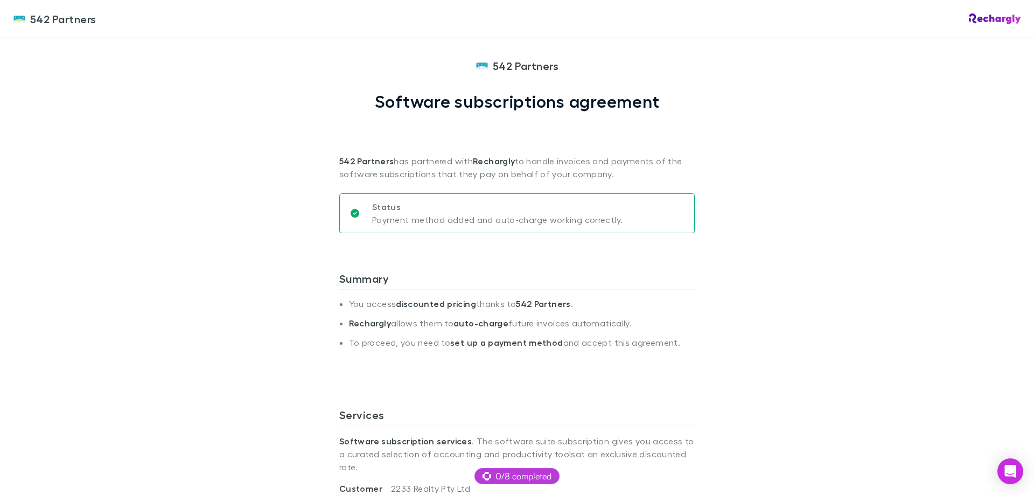
scroll to position [215, 0]
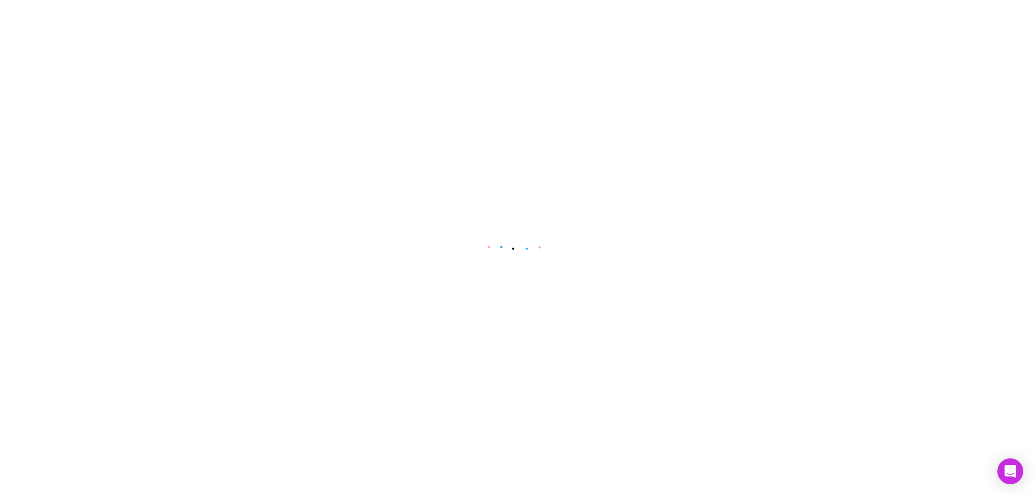
select select "****"
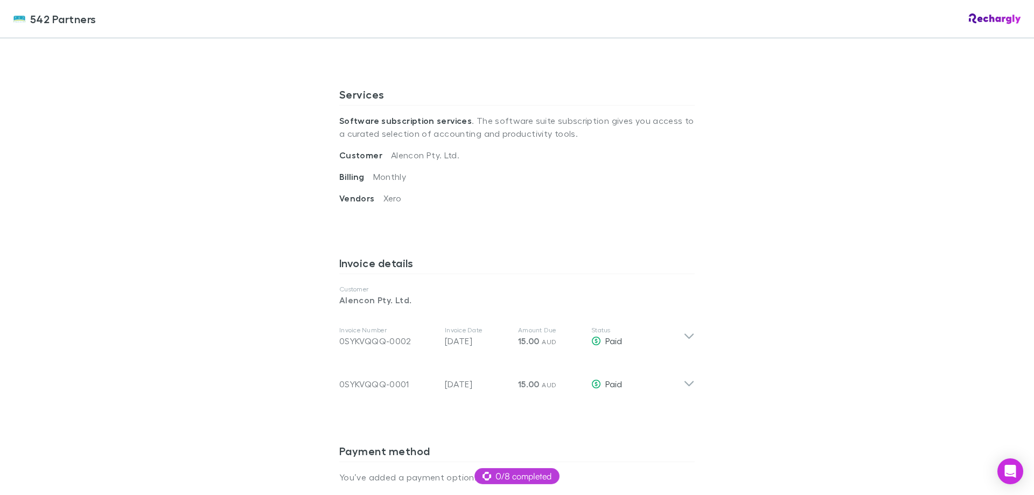
scroll to position [321, 0]
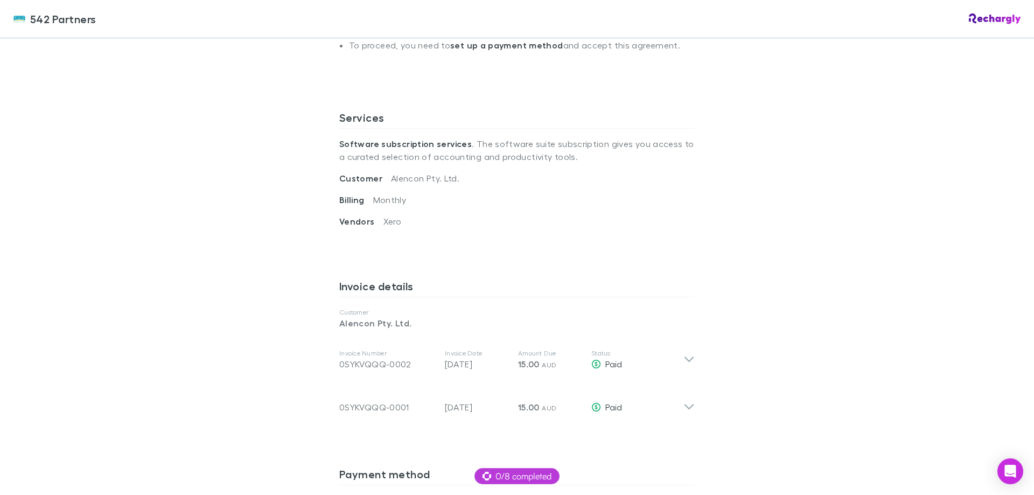
click at [811, 336] on div "542 Partners 542 Partners Software subscriptions agreement 542 Partners has par…" at bounding box center [517, 247] width 1034 height 495
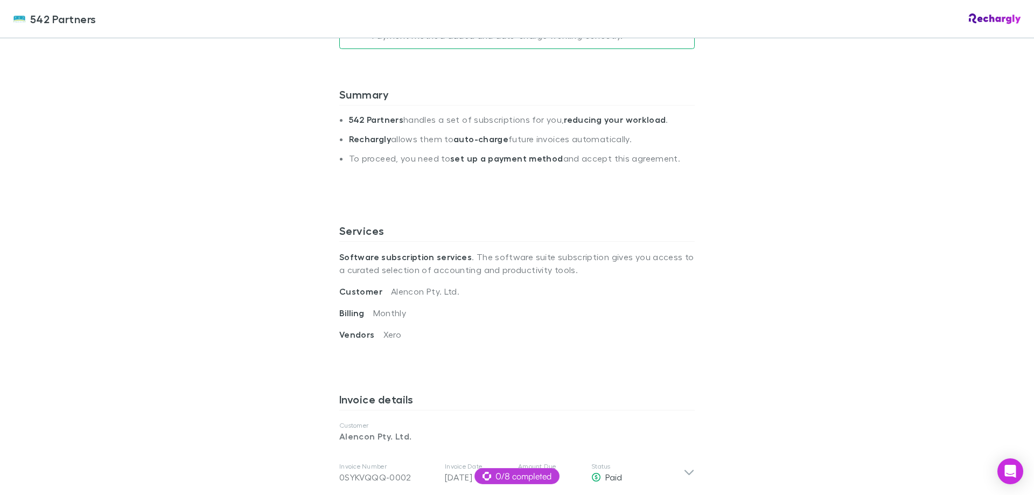
scroll to position [213, 0]
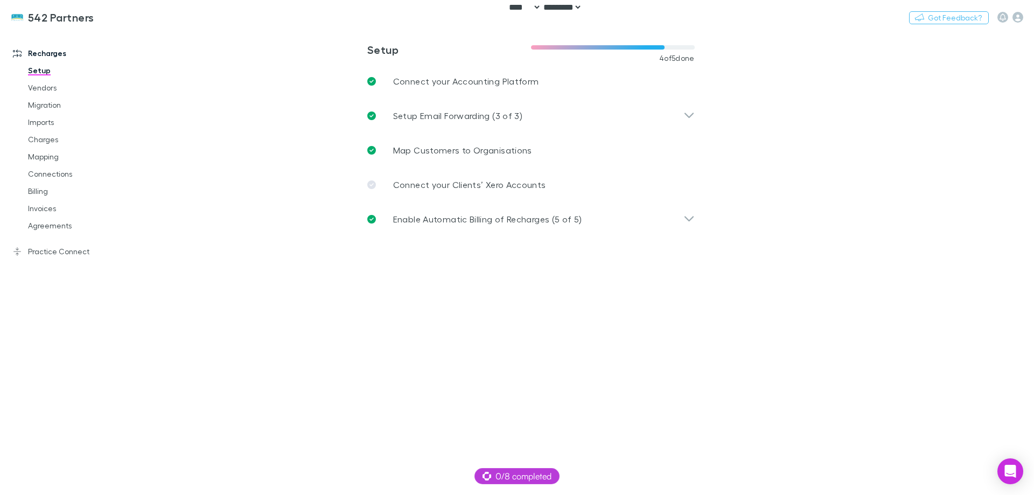
select select "****"
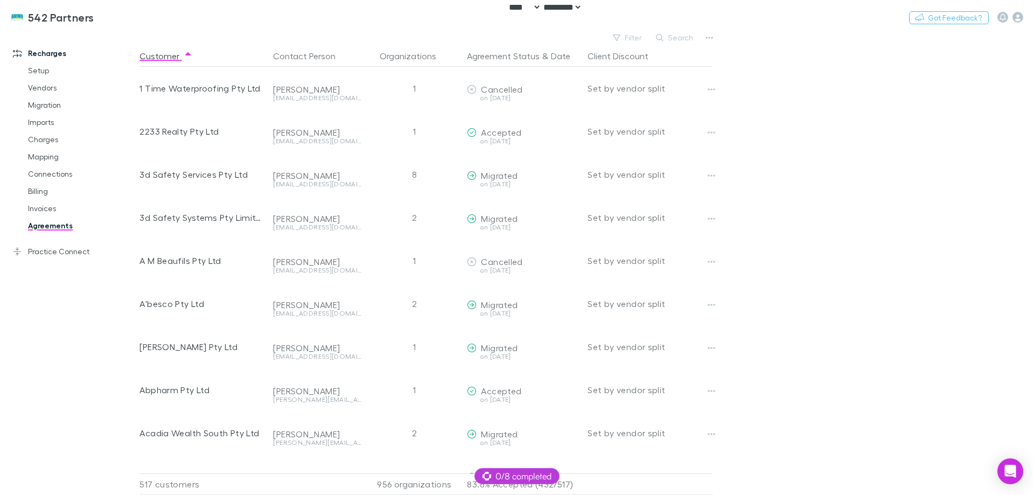
select select "****"
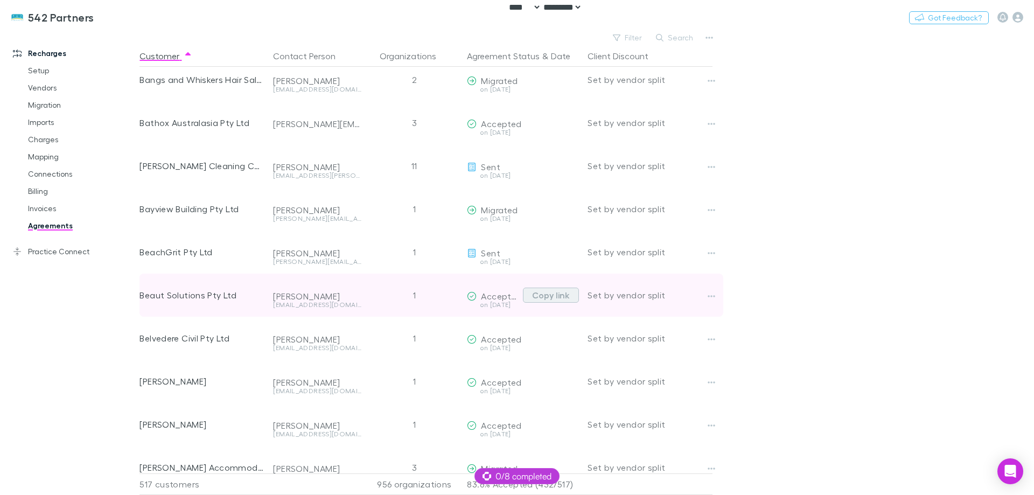
scroll to position [2477, 0]
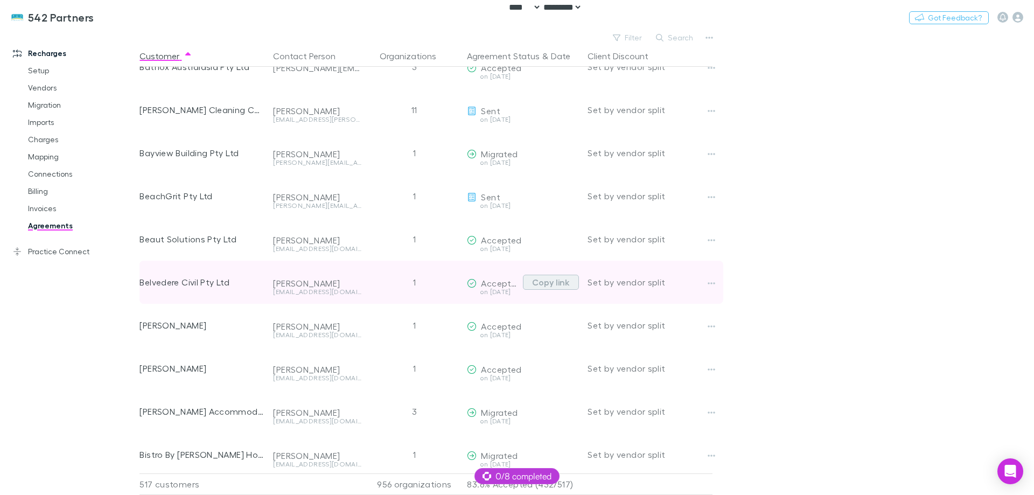
click at [543, 289] on button "Copy link" at bounding box center [551, 282] width 56 height 15
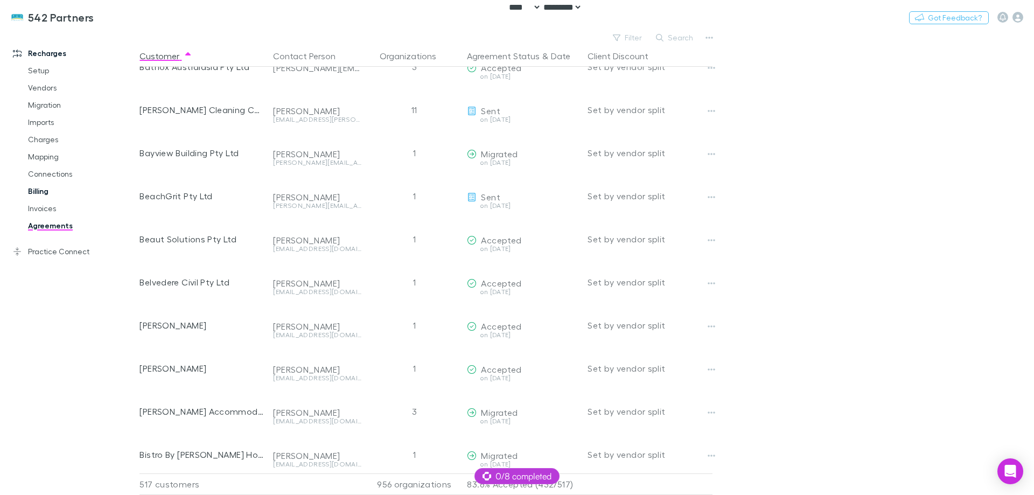
click at [38, 191] on link "Billing" at bounding box center [81, 191] width 128 height 17
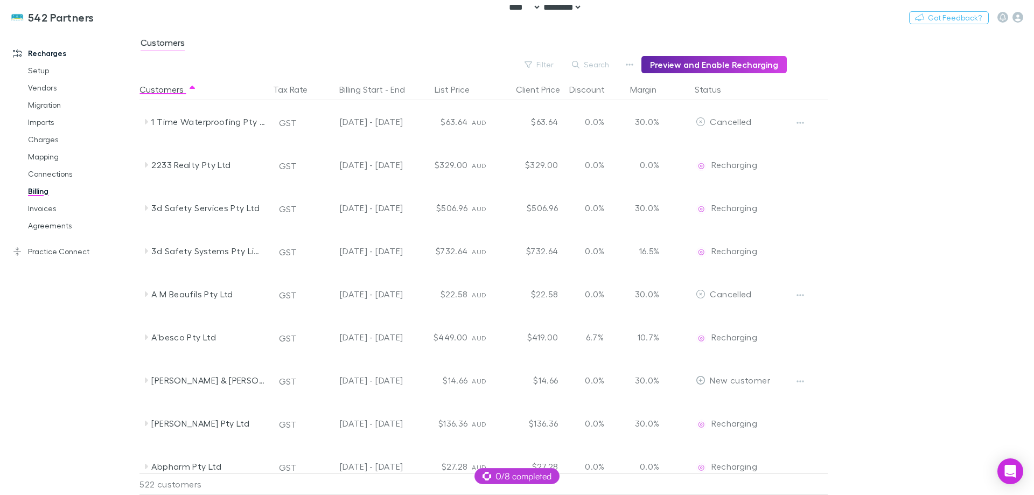
click at [604, 60] on button "Search" at bounding box center [591, 64] width 49 height 13
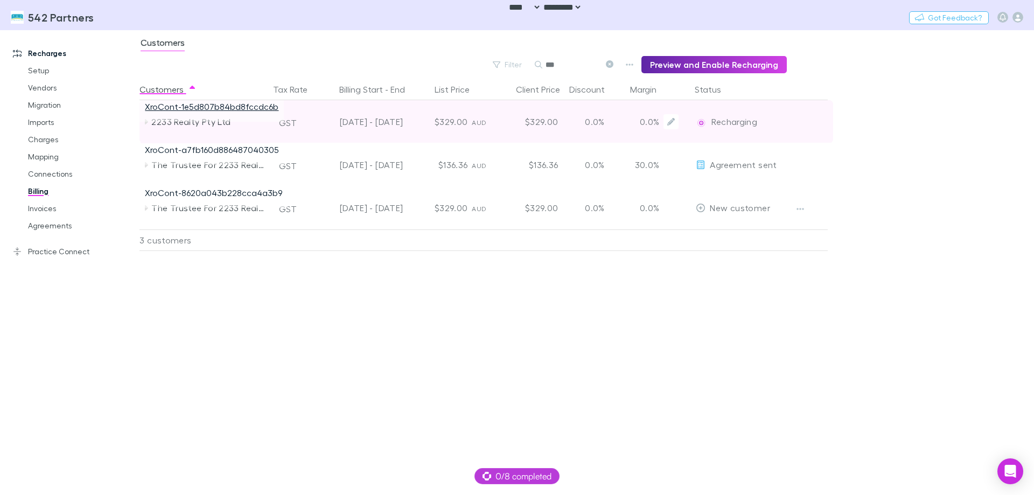
type input "***"
click at [218, 110] on link "XroCont-1e5d807b84bd8fccdc6b" at bounding box center [212, 106] width 134 height 10
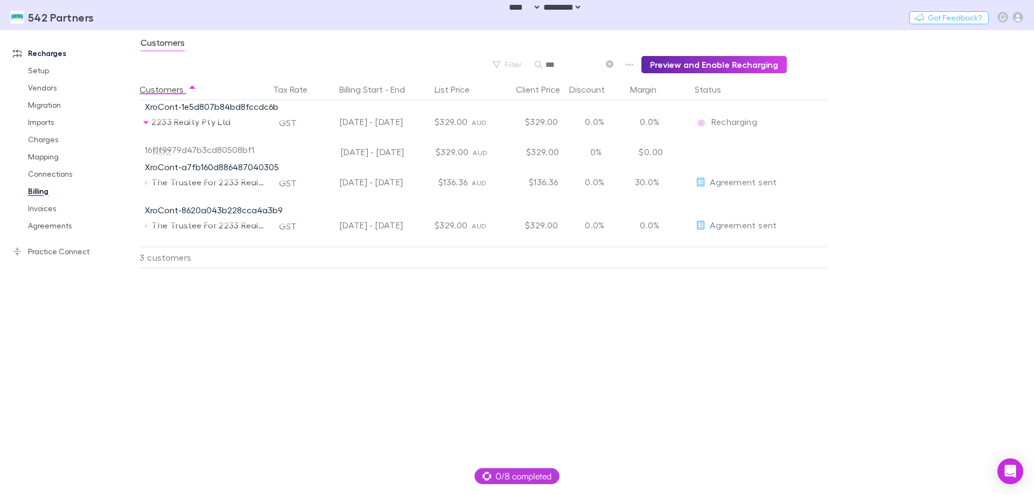
click at [390, 319] on div "Customers Tax Rate Billing Start - End List Price Client Price Discount Margin …" at bounding box center [509, 287] width 741 height 416
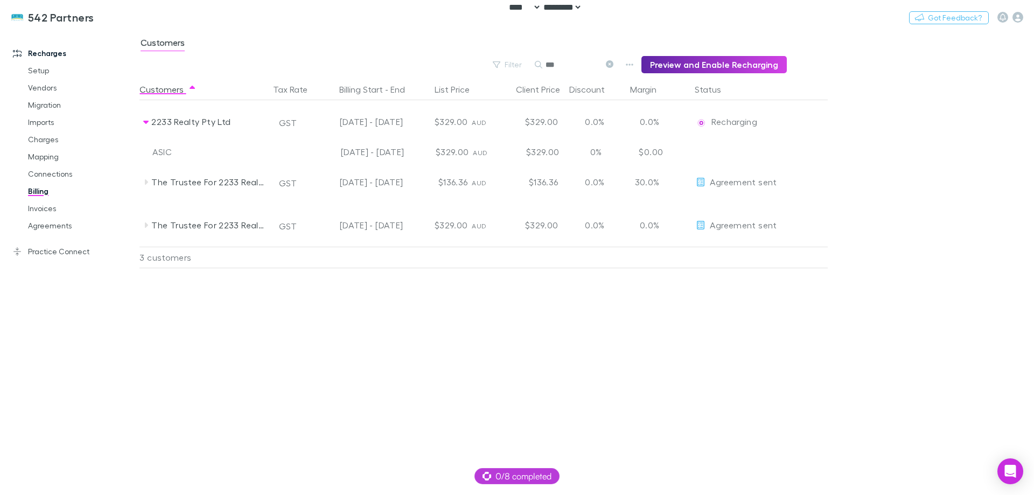
click at [240, 58] on div "Filter Search *** Preview and Enable Recharging" at bounding box center [462, 64] width 647 height 17
click at [58, 143] on link "Charges" at bounding box center [81, 139] width 128 height 17
click at [48, 160] on link "Mapping" at bounding box center [81, 156] width 128 height 17
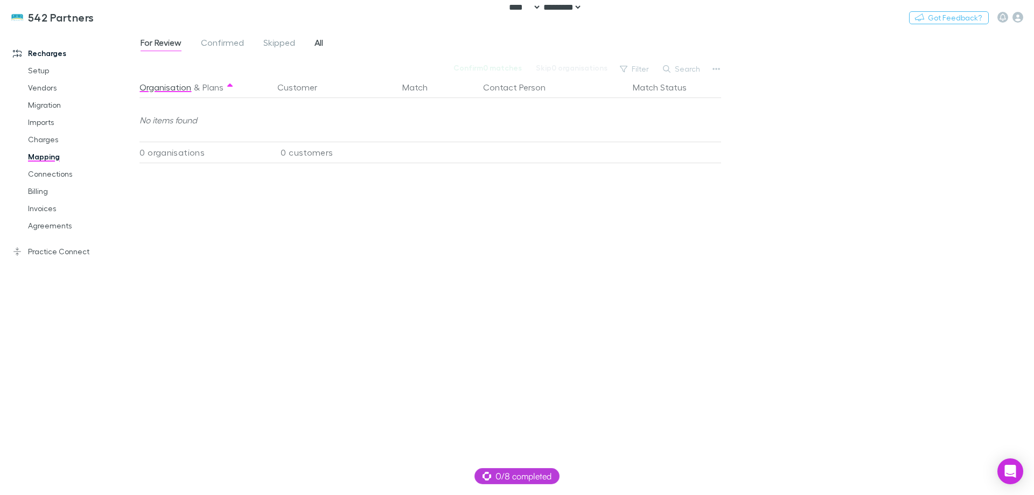
click at [320, 40] on span "All" at bounding box center [319, 44] width 9 height 14
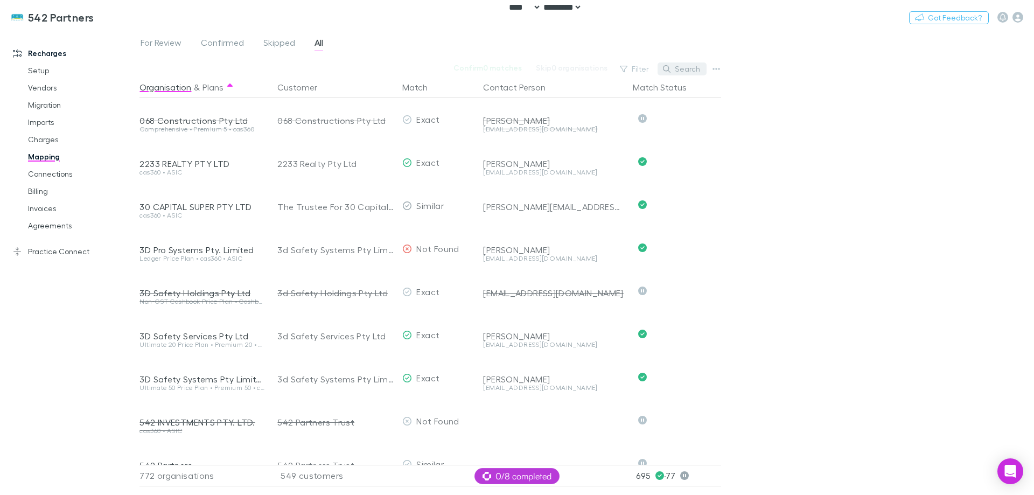
click at [690, 68] on button "Search" at bounding box center [682, 68] width 49 height 13
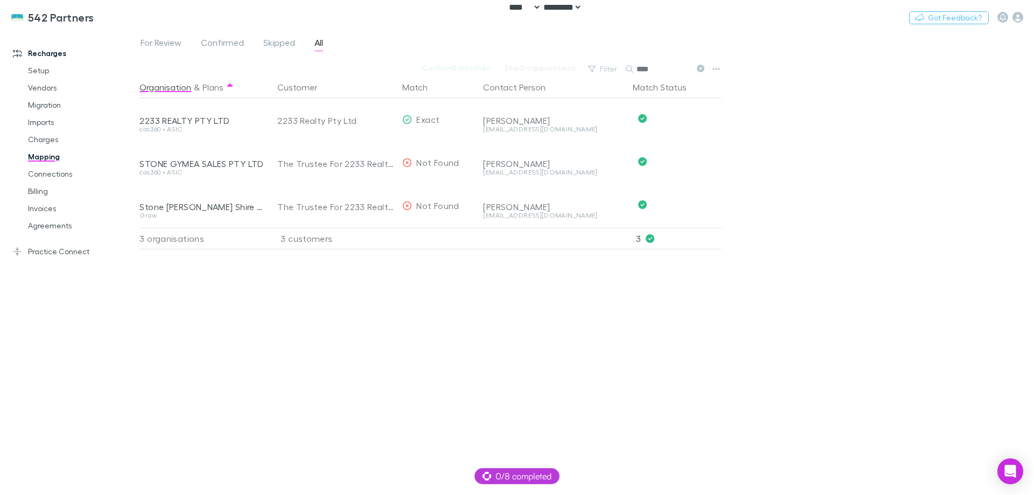
type input "****"
click at [787, 125] on div "For Review Confirmed Skipped All Confirm 0 matches Skip 0 organisations Filter …" at bounding box center [586, 262] width 895 height 465
click at [39, 193] on link "Billing" at bounding box center [81, 191] width 128 height 17
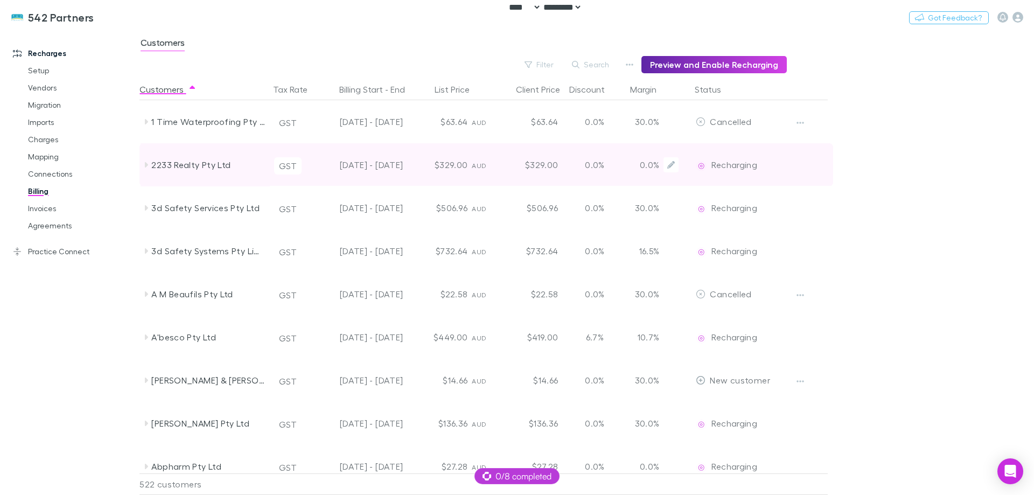
click at [288, 159] on button "GST" at bounding box center [287, 165] width 27 height 17
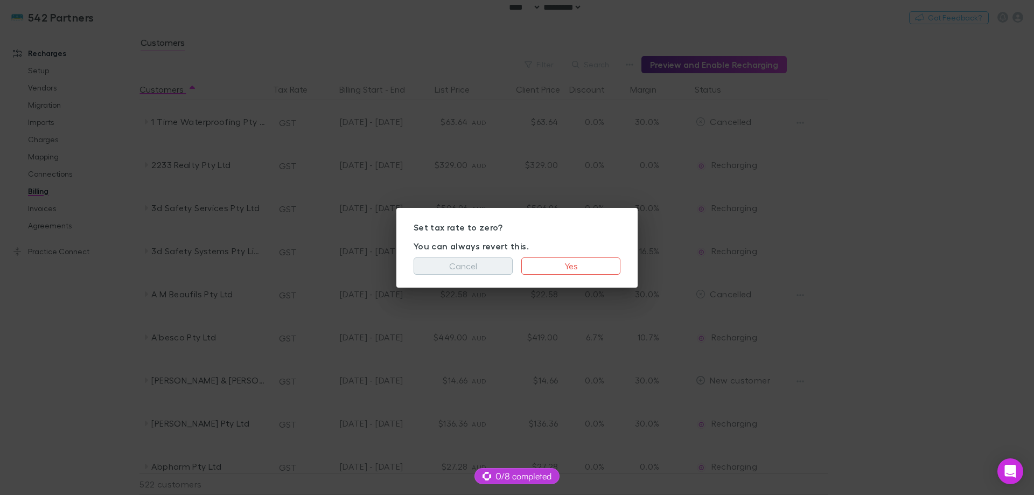
click at [434, 263] on button "Cancel" at bounding box center [463, 265] width 99 height 17
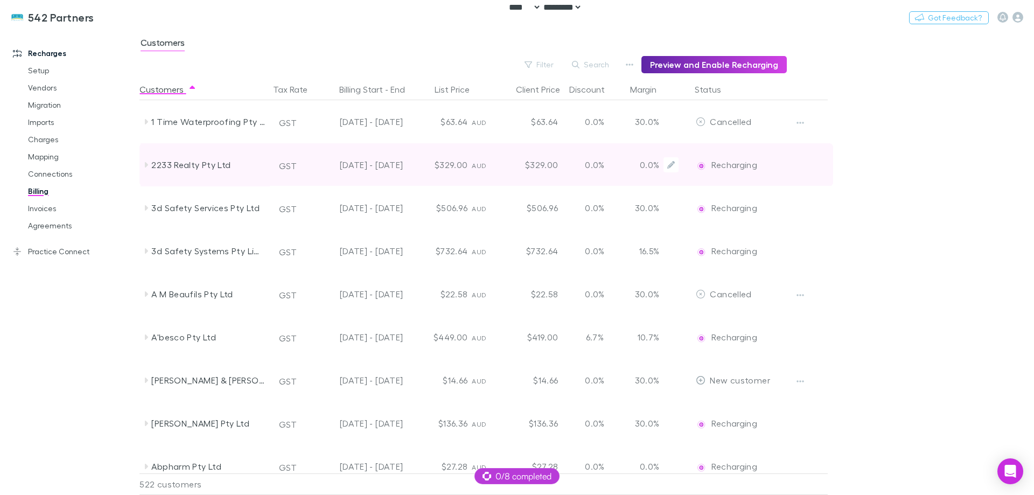
click at [186, 165] on div "2233 Realty Pty Ltd" at bounding box center [208, 164] width 114 height 43
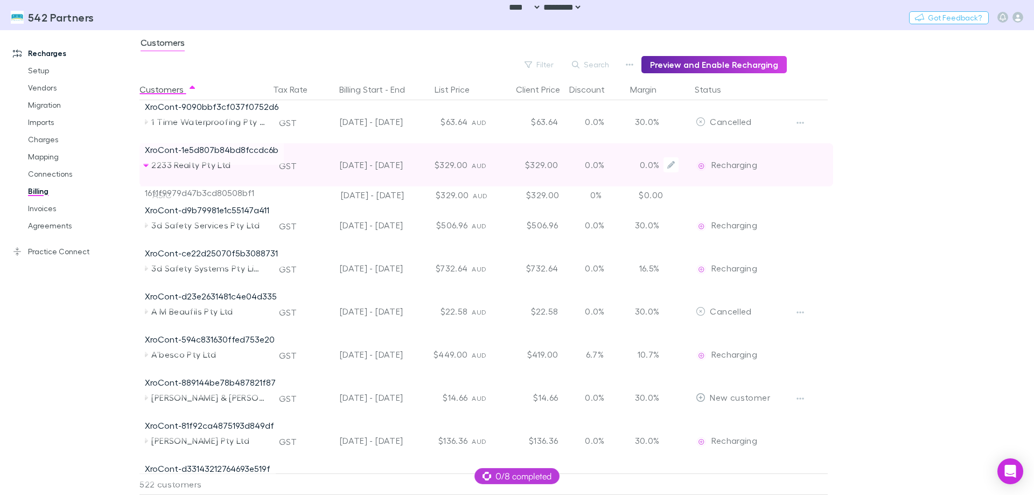
drag, startPoint x: 73, startPoint y: 334, endPoint x: 232, endPoint y: 150, distance: 244.0
click at [74, 334] on div "Recharges Setup Vendors Migration Imports Charges Mapping Connections Billing I…" at bounding box center [74, 260] width 148 height 452
click at [198, 149] on div "2233 Realty Pty Ltd" at bounding box center [208, 164] width 114 height 43
click at [233, 149] on div "2233 Realty Pty Ltd" at bounding box center [208, 164] width 114 height 43
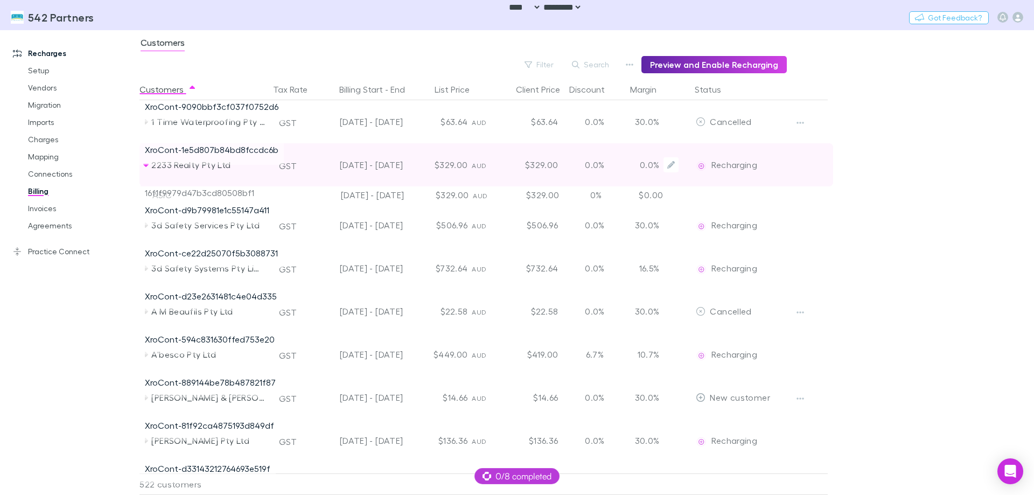
click at [233, 149] on div "2233 Realty Pty Ltd" at bounding box center [208, 164] width 114 height 43
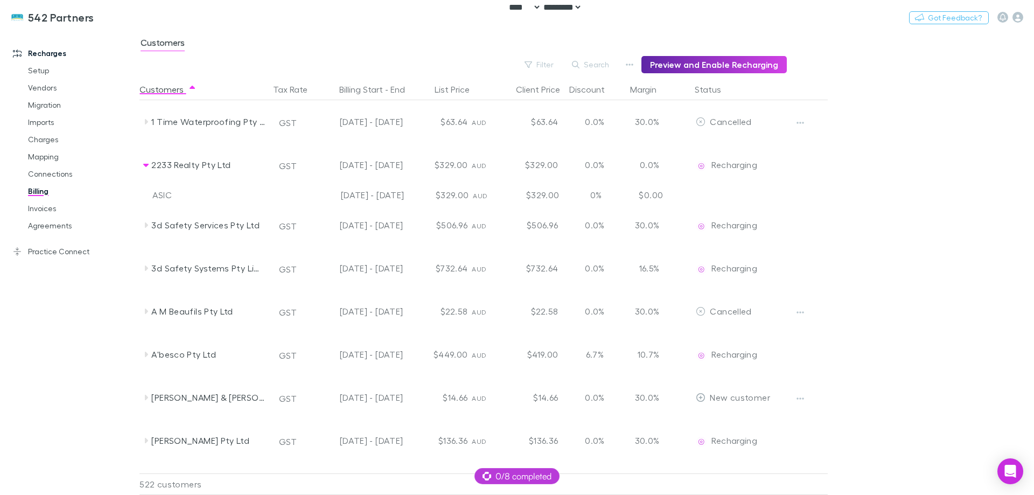
click at [63, 338] on div "Recharges Setup Vendors Migration Imports Charges Mapping Connections Billing I…" at bounding box center [74, 260] width 148 height 452
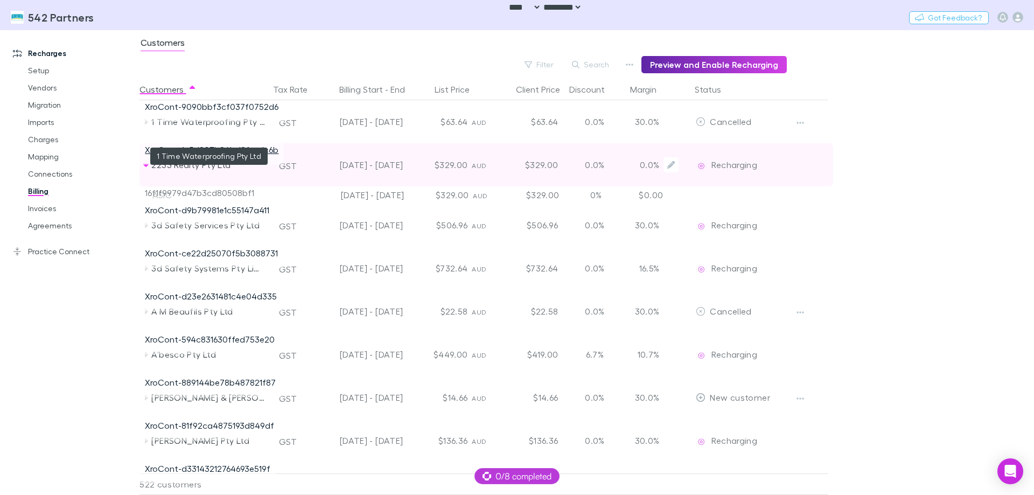
click at [261, 151] on link "XroCont-1e5d807b84bd8fccdc6b" at bounding box center [212, 149] width 134 height 10
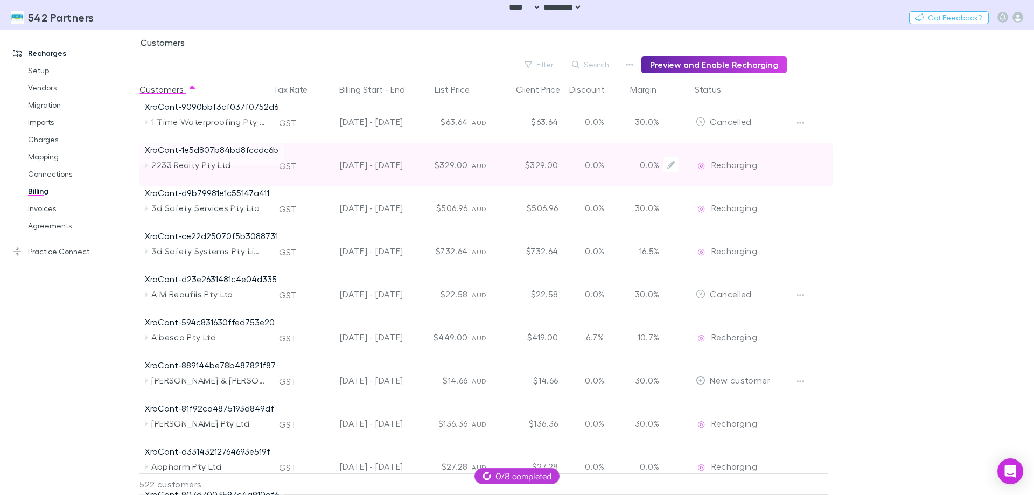
click at [5, 345] on div "Recharges Setup Vendors Migration Imports Charges Mapping Connections Billing I…" at bounding box center [74, 260] width 148 height 452
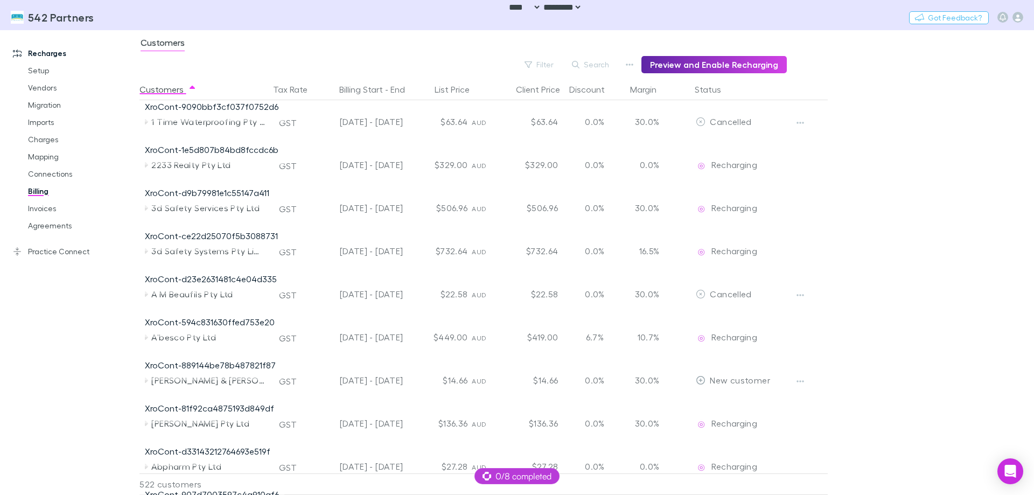
click at [22, 310] on div "Recharges Setup Vendors Migration Imports Charges Mapping Connections Billing I…" at bounding box center [74, 260] width 148 height 452
click at [60, 226] on link "Agreements" at bounding box center [81, 225] width 128 height 17
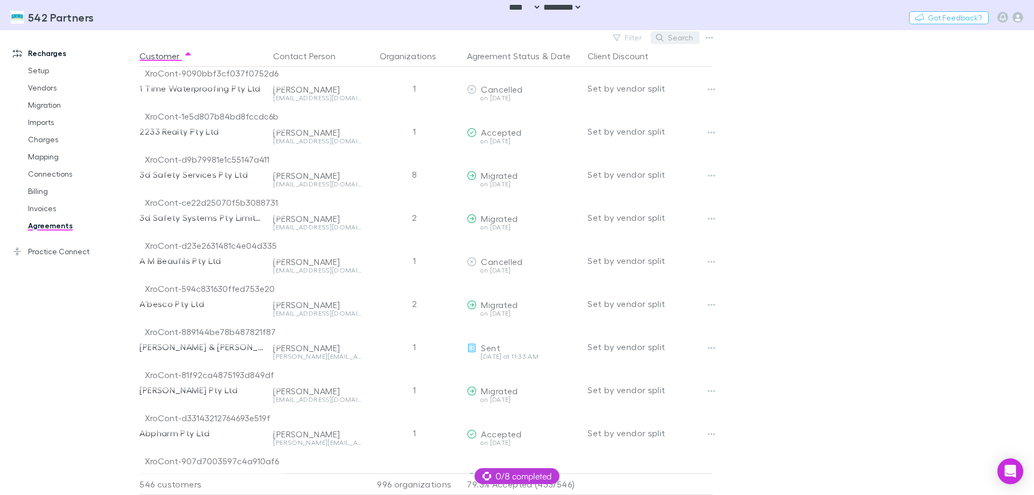
click at [679, 39] on button "Search" at bounding box center [675, 37] width 49 height 13
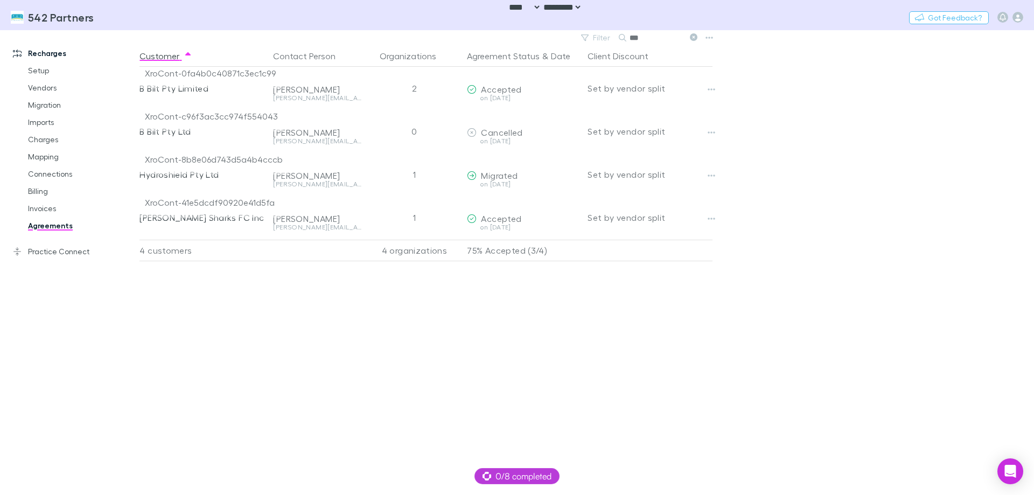
click at [657, 41] on input "***" at bounding box center [657, 37] width 54 height 15
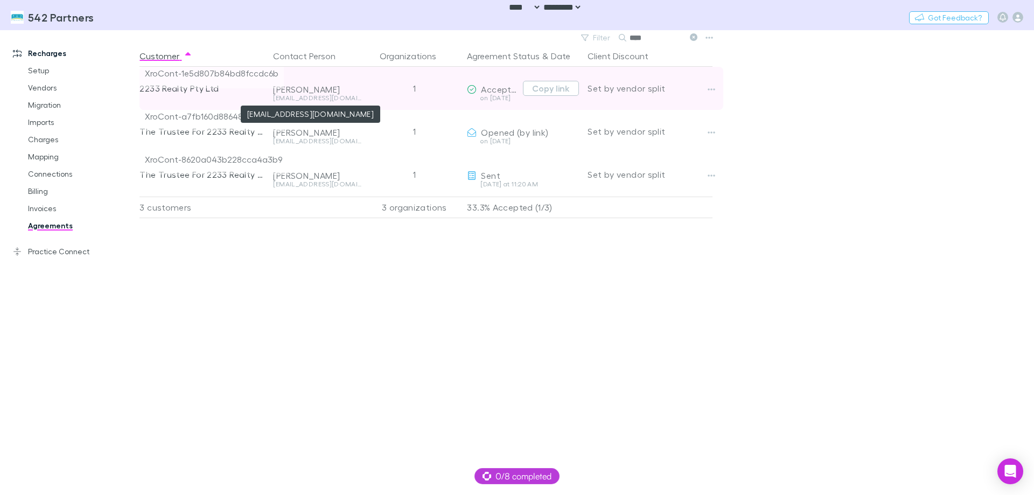
type input "****"
click at [292, 98] on div "amandascott@stonerealestate.com.au" at bounding box center [317, 98] width 88 height 6
copy div "amandascott@stonerealestate.com.au"
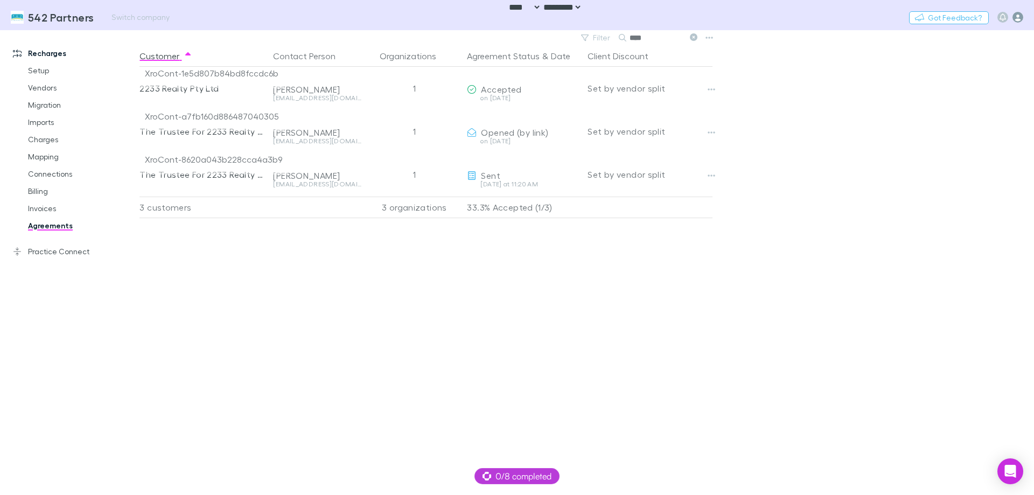
click at [1017, 18] on icon "button" at bounding box center [1018, 17] width 11 height 11
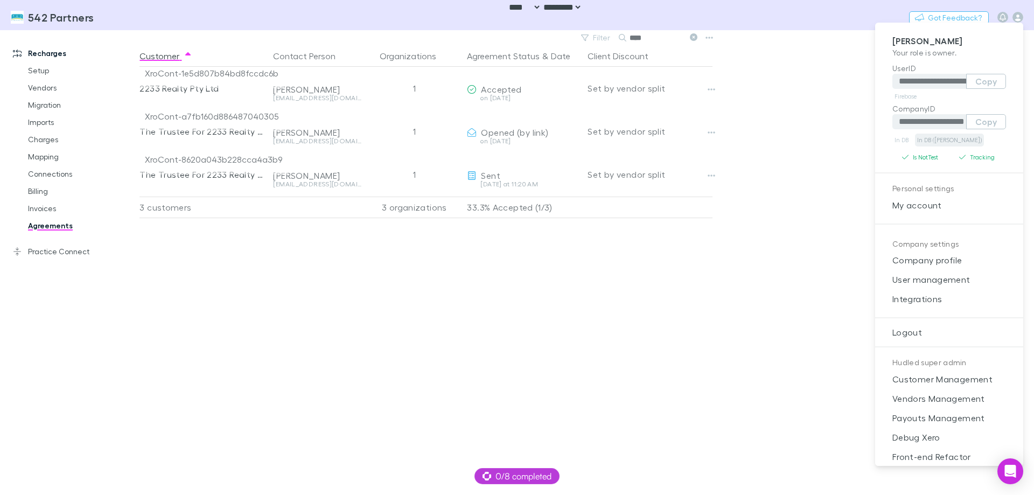
click at [943, 141] on link "In DB (RECH)" at bounding box center [949, 140] width 69 height 13
drag, startPoint x: 233, startPoint y: 362, endPoint x: 220, endPoint y: 333, distance: 32.0
click at [232, 355] on div at bounding box center [517, 247] width 1034 height 495
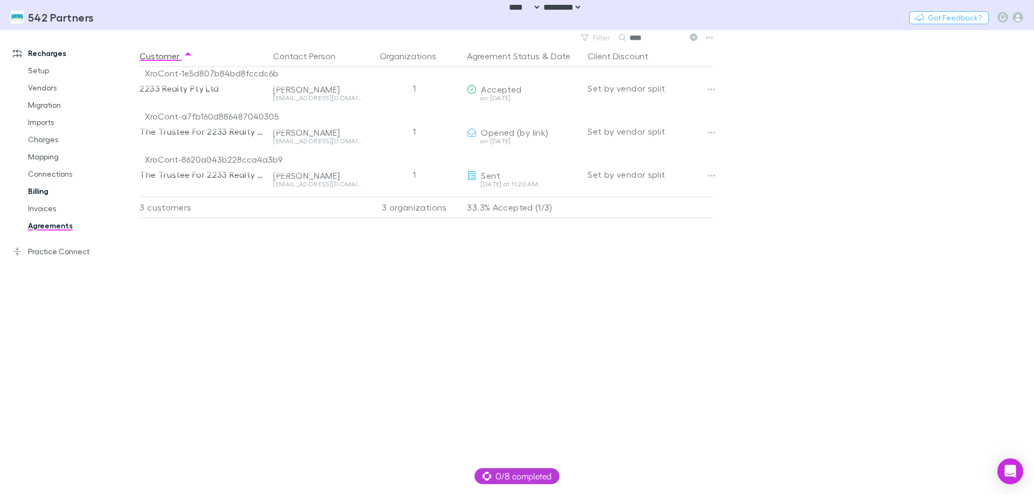
click at [45, 196] on link "Billing" at bounding box center [81, 191] width 128 height 17
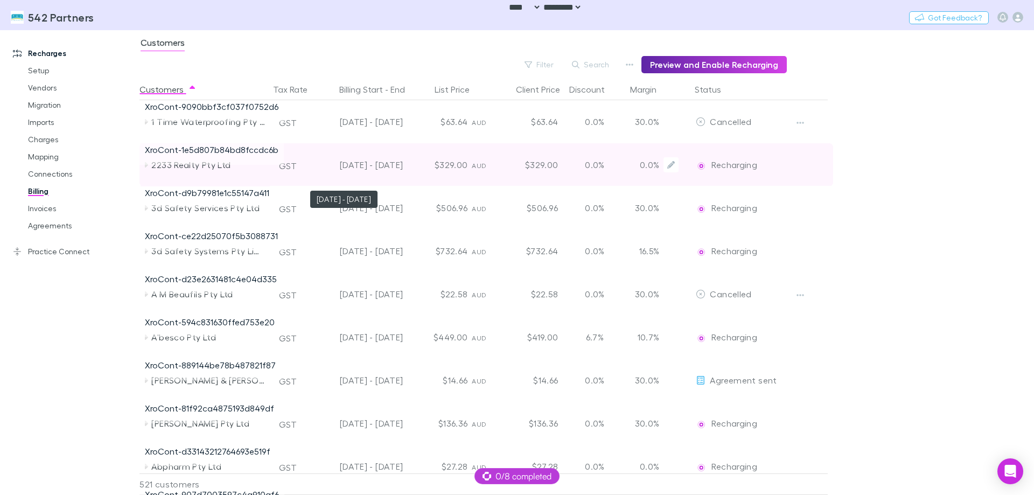
click at [353, 165] on div "[DATE] - [DATE]" at bounding box center [359, 164] width 88 height 43
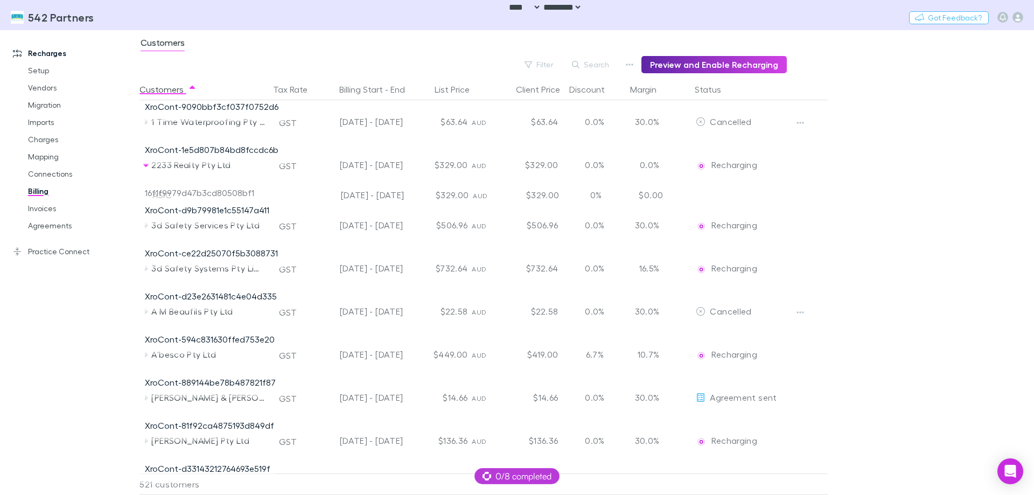
click at [373, 176] on div "[DATE] - [DATE]" at bounding box center [359, 164] width 88 height 43
click at [884, 179] on main "Customers Filter Search Preview and Enable Recharging Customers Tax Rate Billin…" at bounding box center [586, 262] width 895 height 465
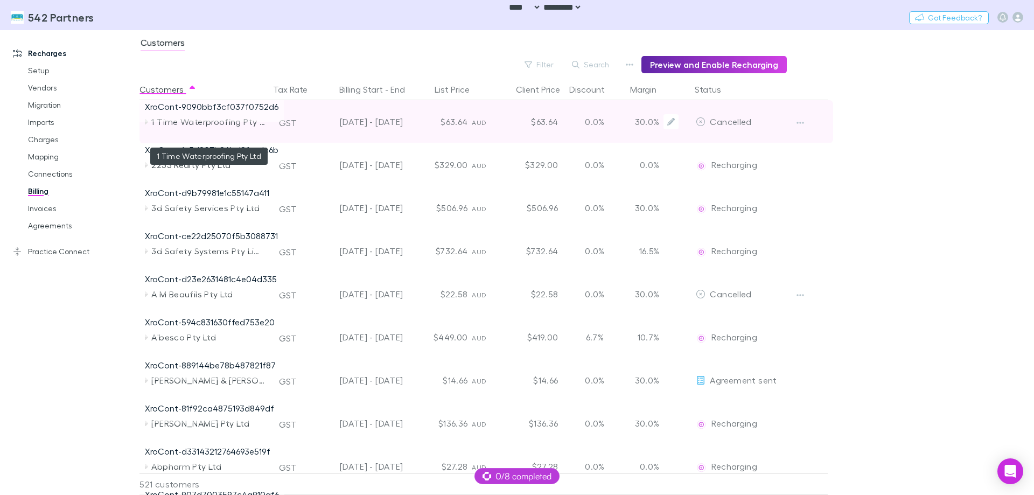
click at [170, 123] on div "1 Time Waterproofing Pty Ltd" at bounding box center [208, 121] width 114 height 43
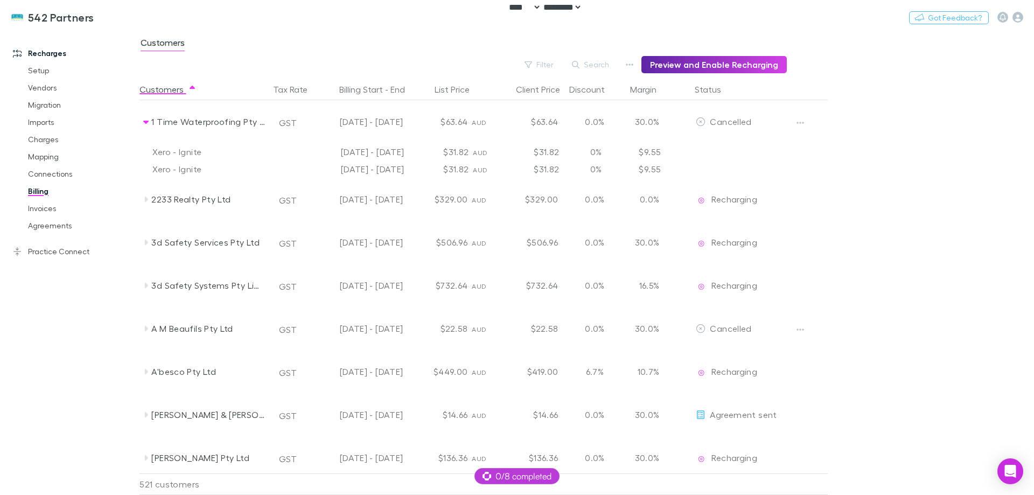
click at [940, 221] on main "Customers Filter Search Preview and Enable Recharging Customers Tax Rate Billin…" at bounding box center [586, 262] width 895 height 465
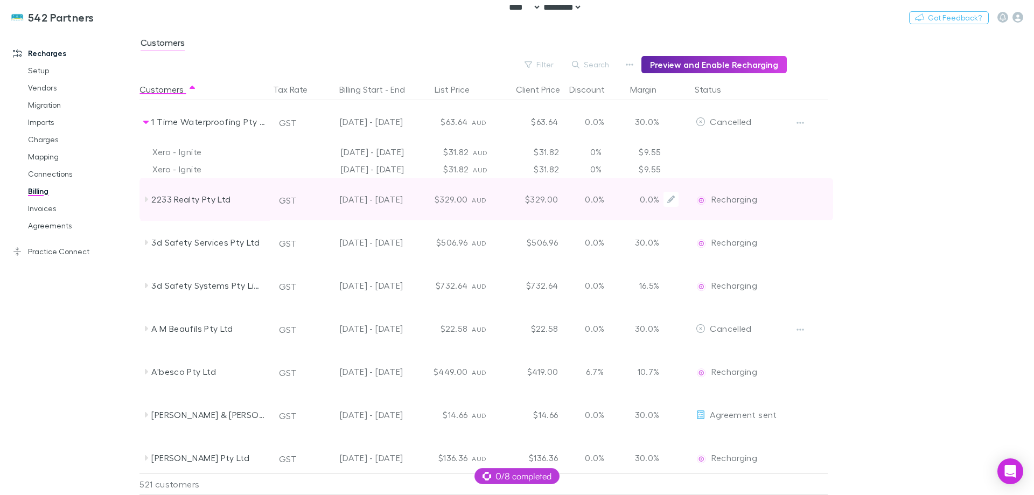
click at [260, 202] on div "2233 Realty Pty Ltd" at bounding box center [208, 199] width 114 height 43
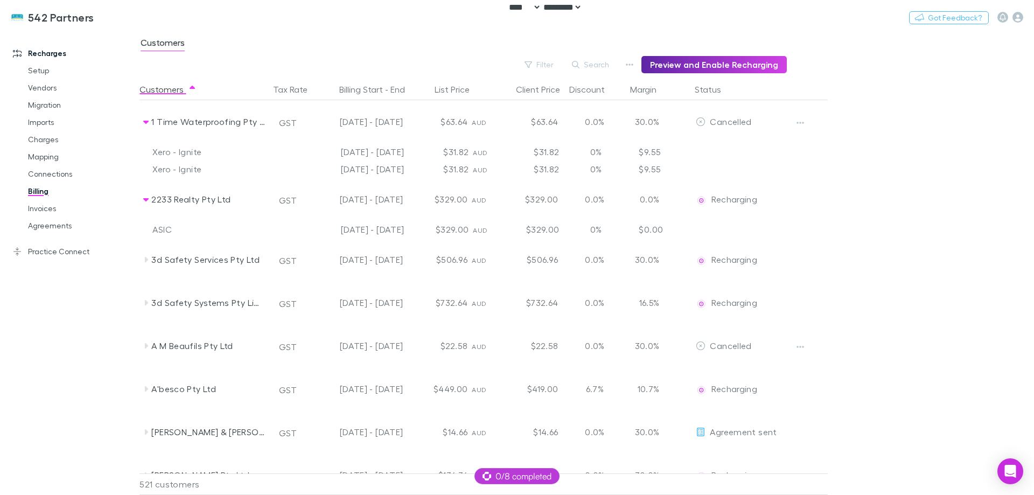
click at [1034, 282] on main "Customers Filter Search Preview and Enable Recharging Customers Tax Rate Billin…" at bounding box center [586, 262] width 895 height 465
click at [37, 141] on link "Charges" at bounding box center [81, 139] width 128 height 17
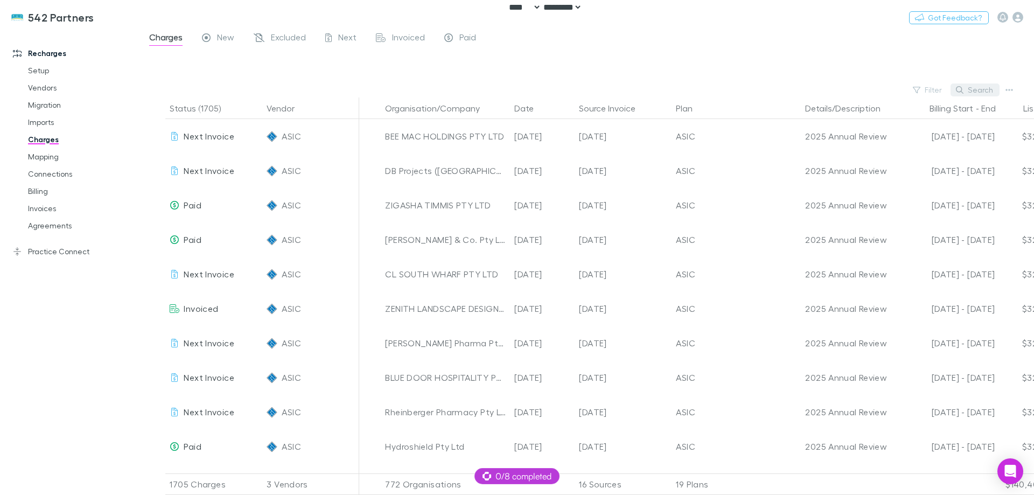
click at [979, 92] on button "Search" at bounding box center [975, 89] width 49 height 13
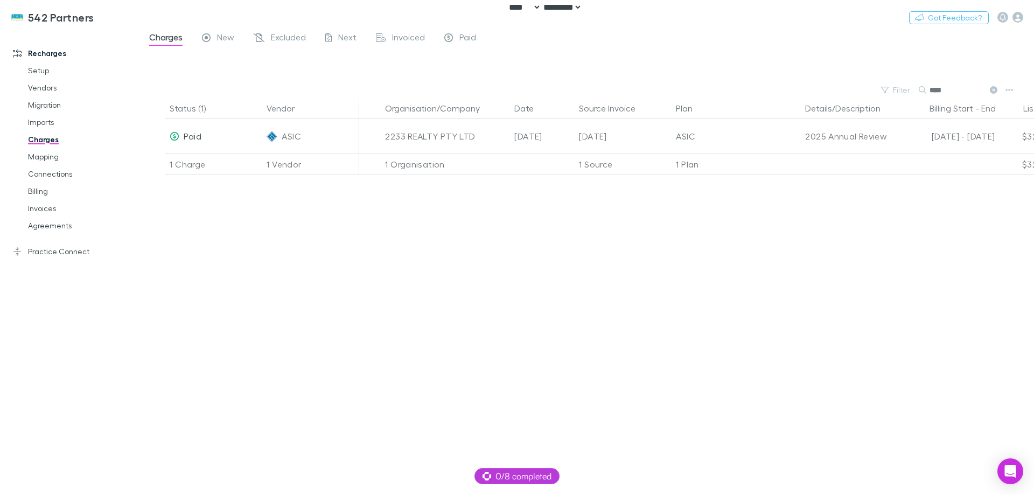
type input "****"
click at [309, 31] on div "Charges New Excluded Next Invoiced Paid" at bounding box center [317, 38] width 338 height 17
click at [296, 36] on span "Excluded" at bounding box center [288, 39] width 35 height 14
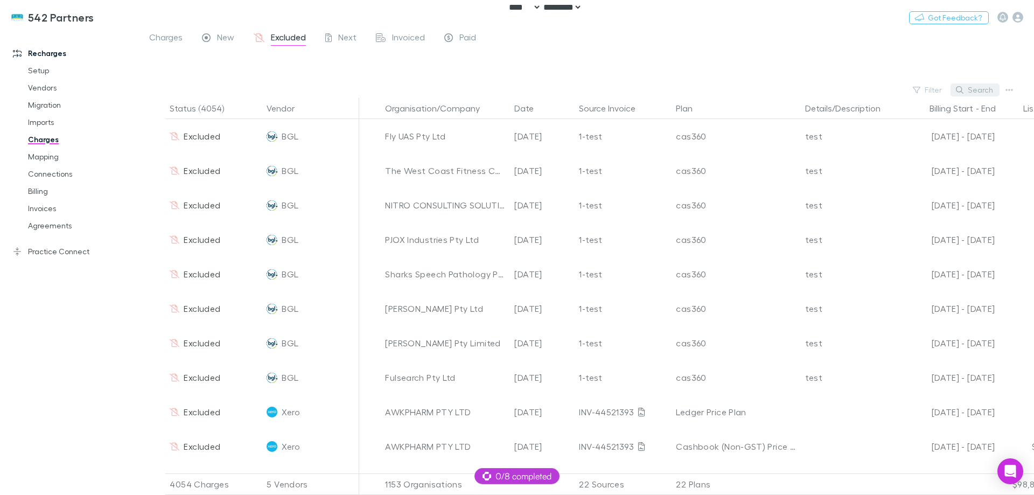
click at [975, 91] on button "Search" at bounding box center [975, 89] width 49 height 13
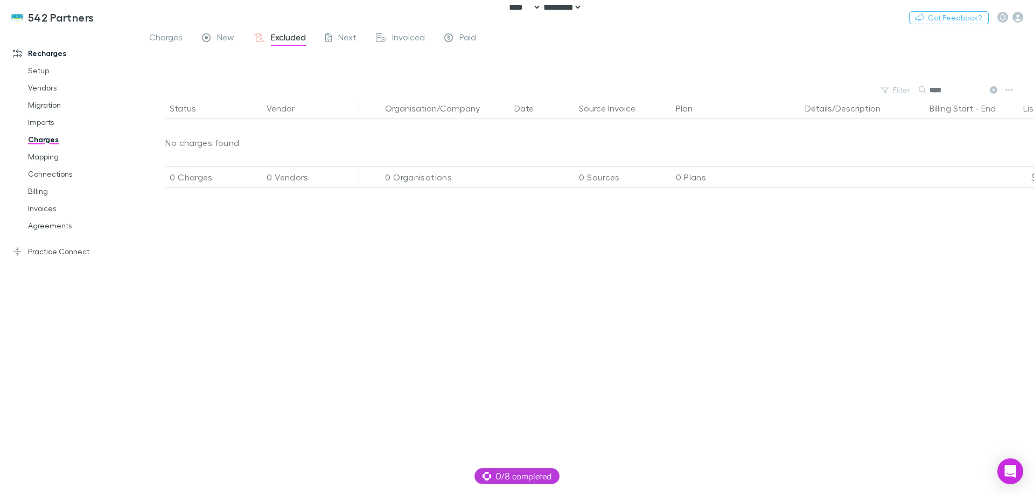
type input "****"
click at [386, 296] on div "Status Vendor Organisation/Company Date Source Invoice Plan Details/Description…" at bounding box center [586, 295] width 895 height 397
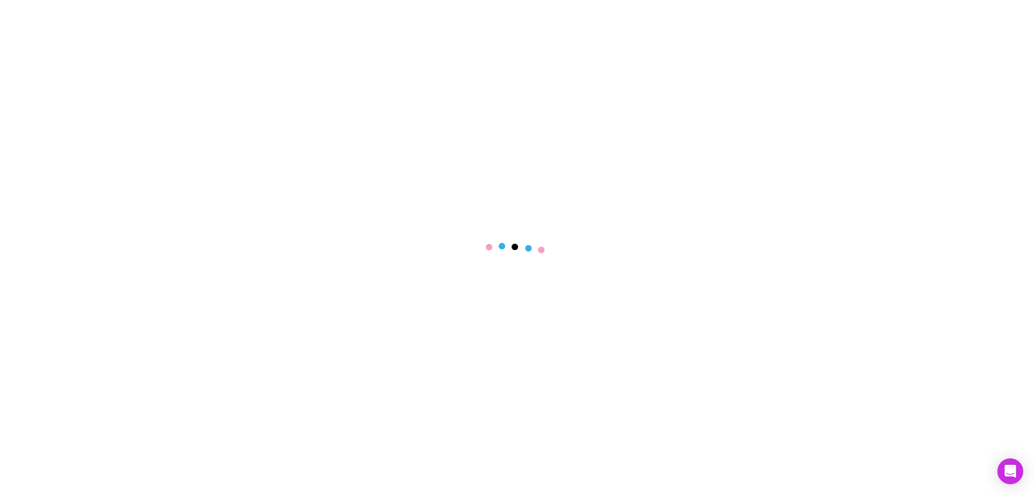
select select "****"
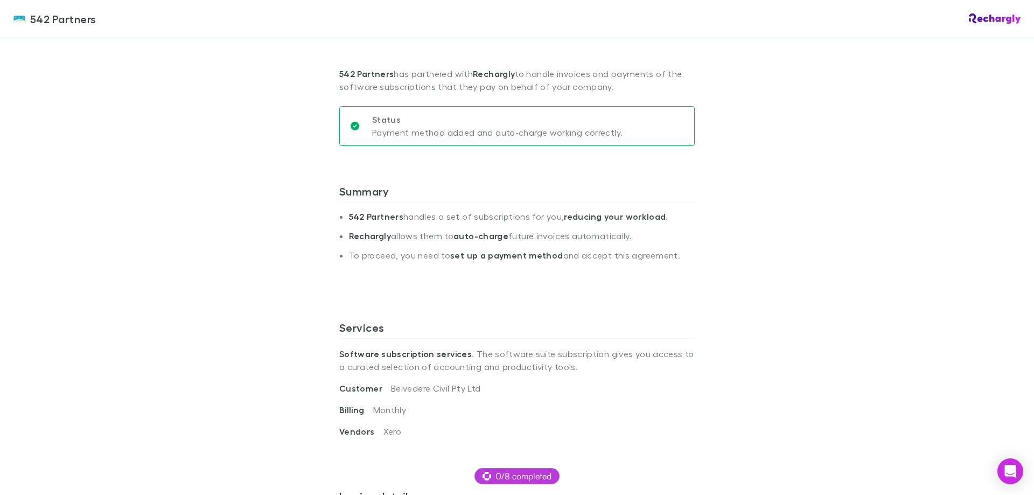
scroll to position [215, 0]
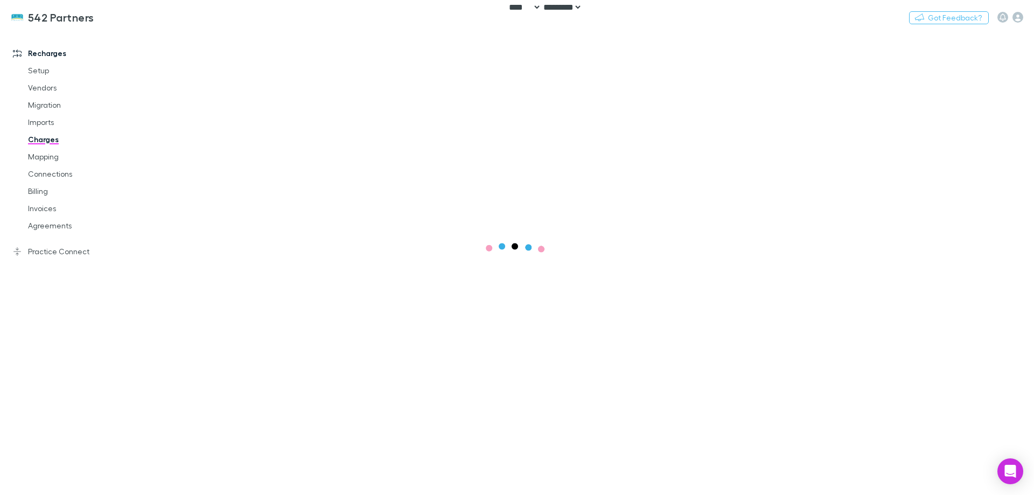
select select "****"
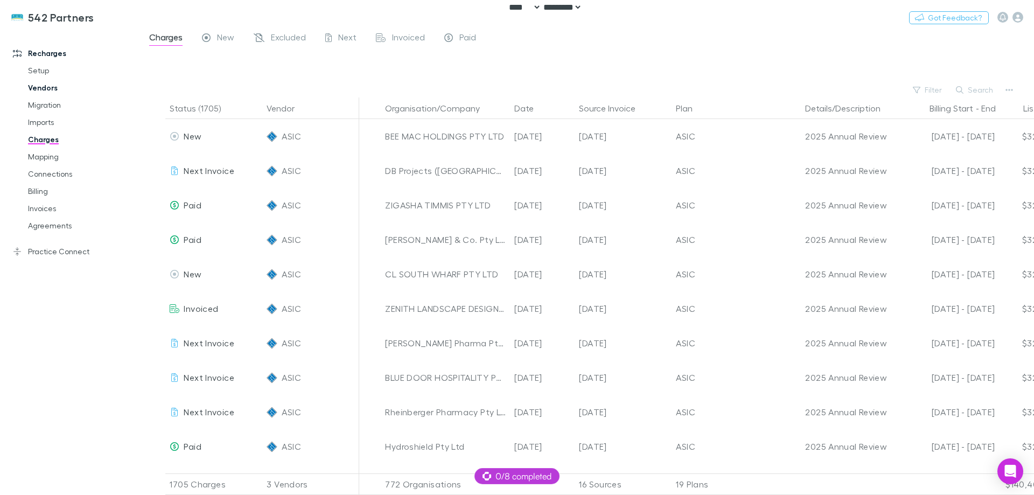
click at [45, 88] on link "Vendors" at bounding box center [81, 87] width 128 height 17
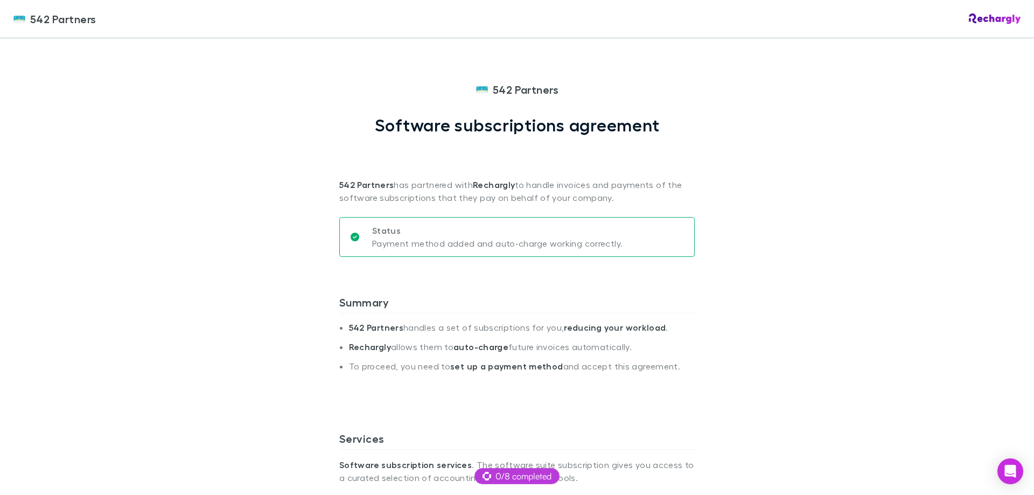
select select "****"
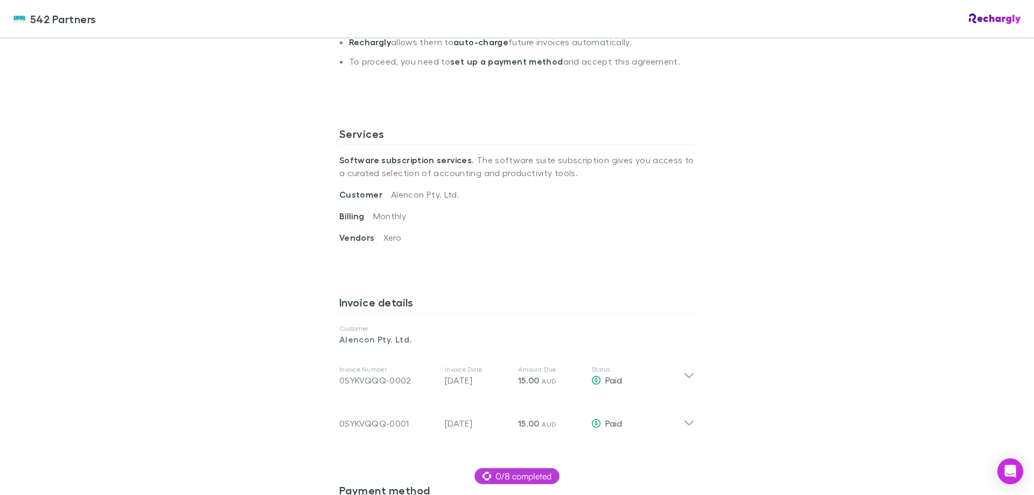
scroll to position [321, 0]
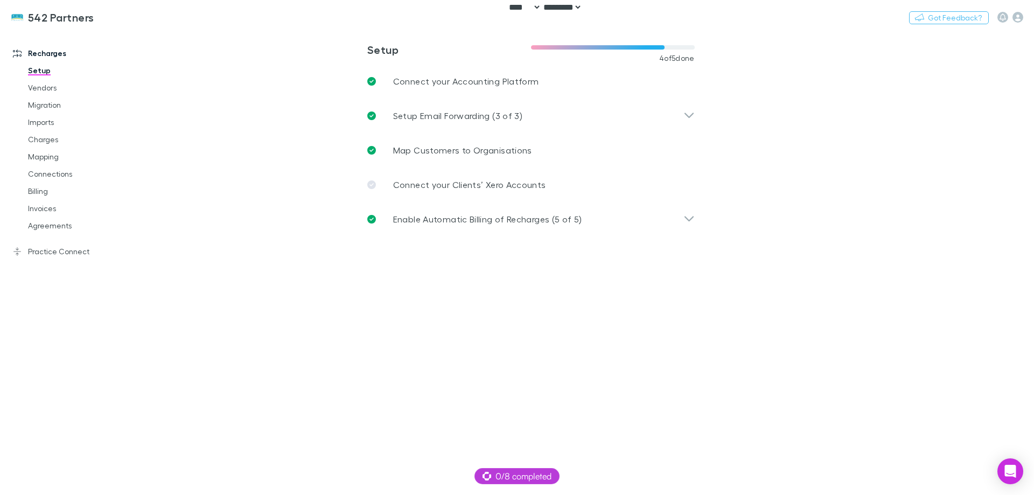
select select "****"
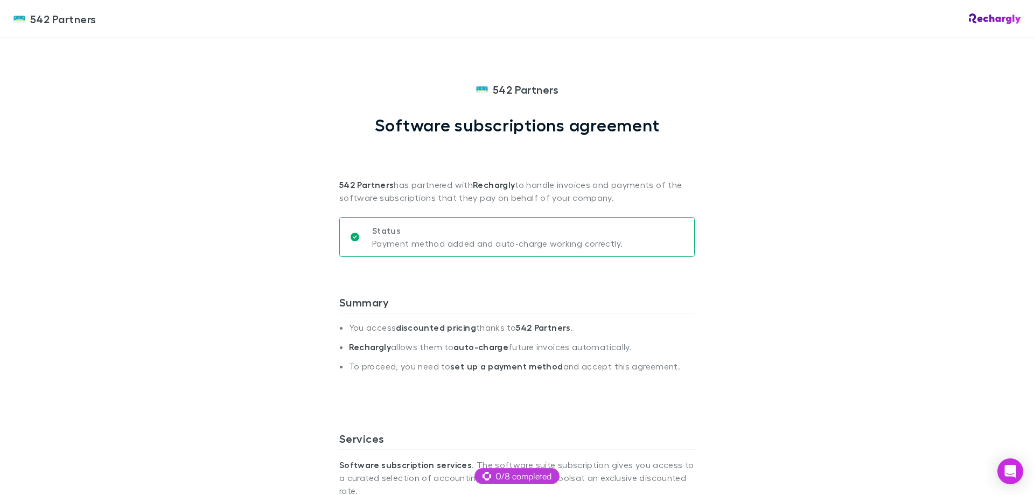
select select "****"
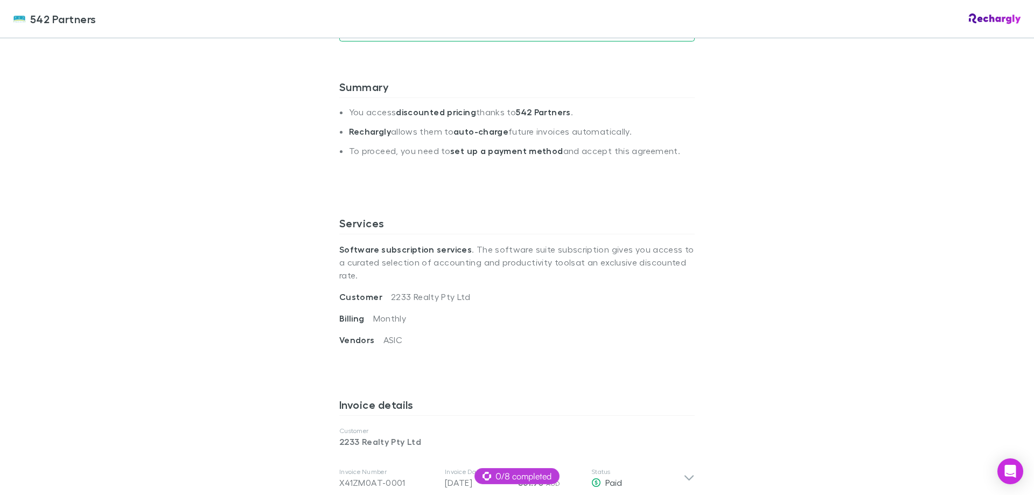
click at [837, 199] on div "542 Partners 542 Partners Software subscriptions agreement 542 Partners has par…" at bounding box center [517, 247] width 1034 height 495
click at [366, 263] on p "Software subscription services . The software suite subscription gives you acce…" at bounding box center [516, 262] width 355 height 56
drag, startPoint x: 336, startPoint y: 250, endPoint x: 464, endPoint y: 252, distance: 128.7
click at [464, 252] on p "Software subscription services . The software suite subscription gives you acce…" at bounding box center [516, 262] width 355 height 56
copy p "Software subscription services ."
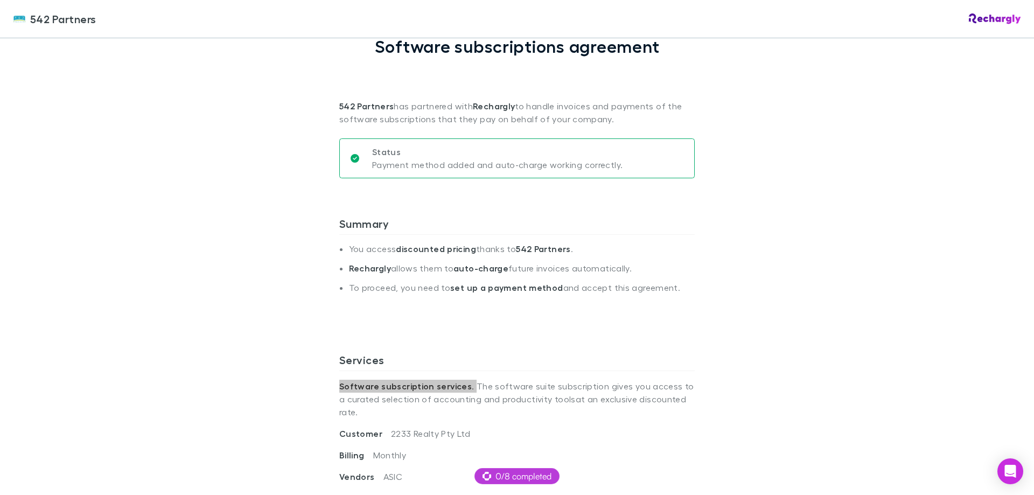
scroll to position [162, 0]
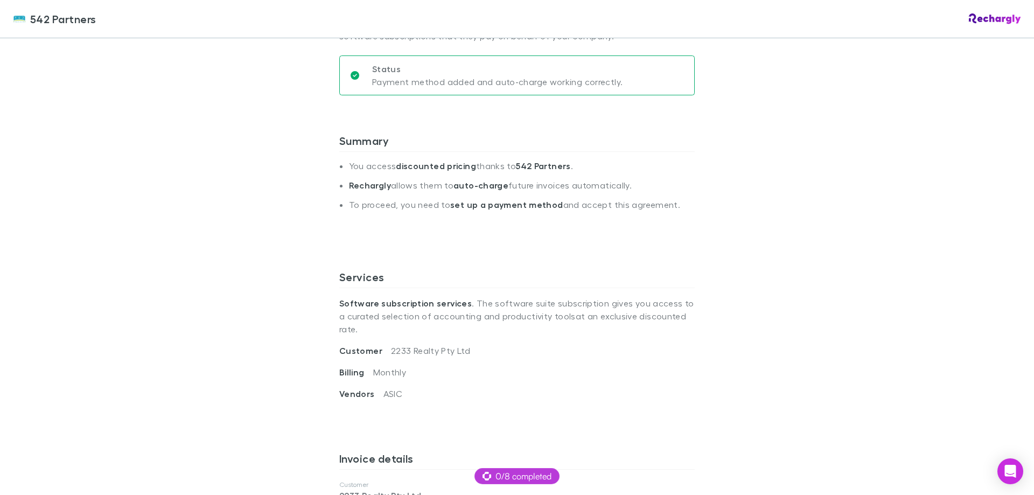
click at [525, 249] on div "Summary You access discounted pricing thanks to 542 Partners . Rechargly allows…" at bounding box center [516, 189] width 355 height 145
